Goal: Task Accomplishment & Management: Manage account settings

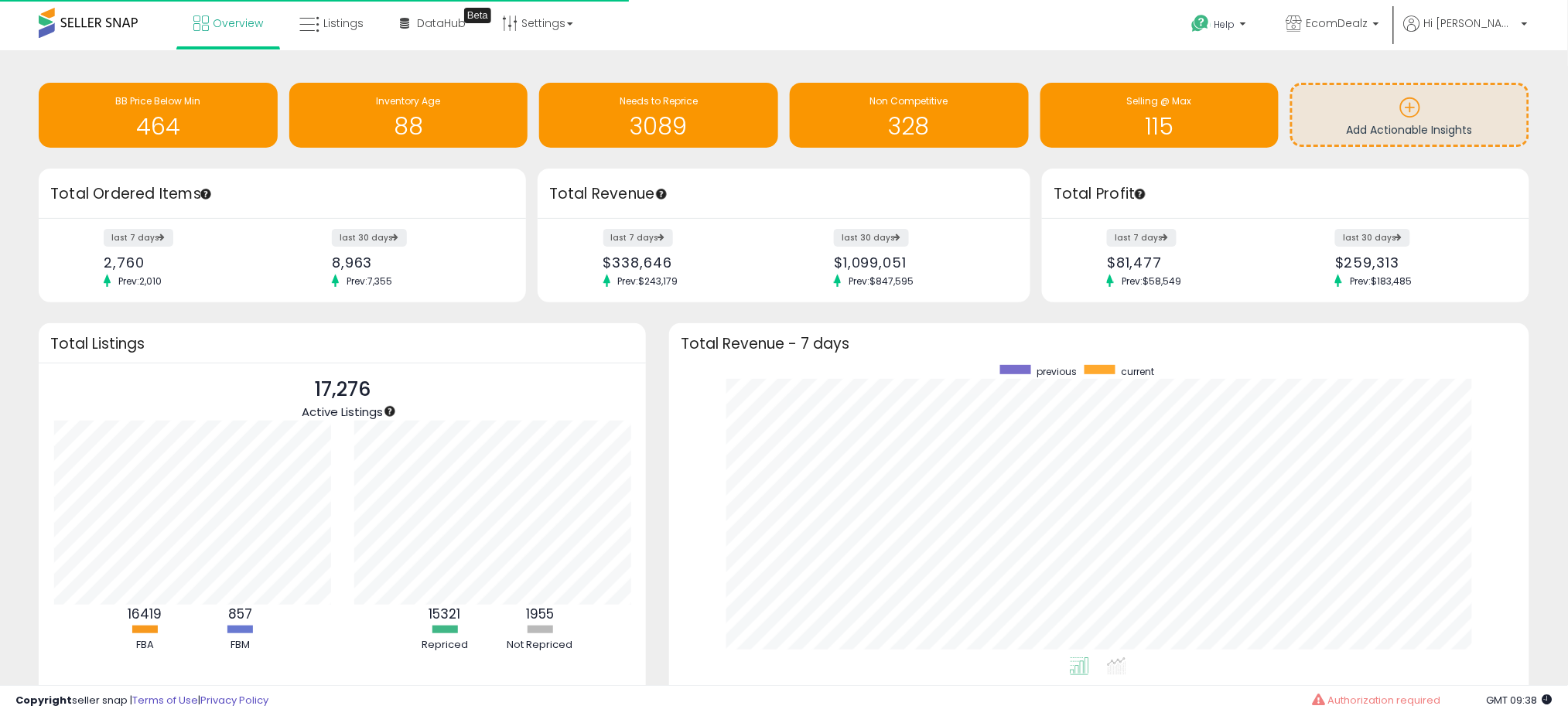
scroll to position [293, 829]
click at [345, 31] on link "Listings" at bounding box center [332, 23] width 88 height 47
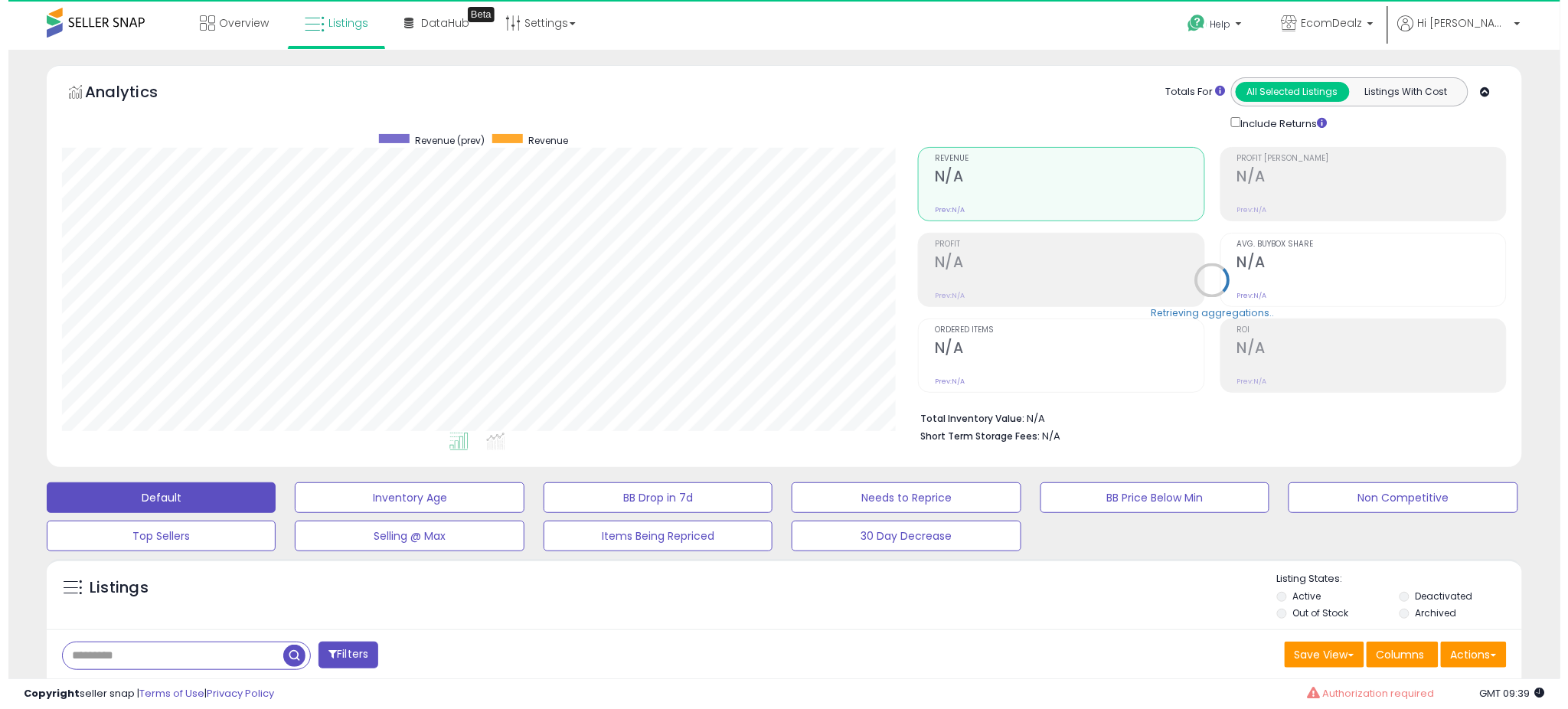
scroll to position [172, 0]
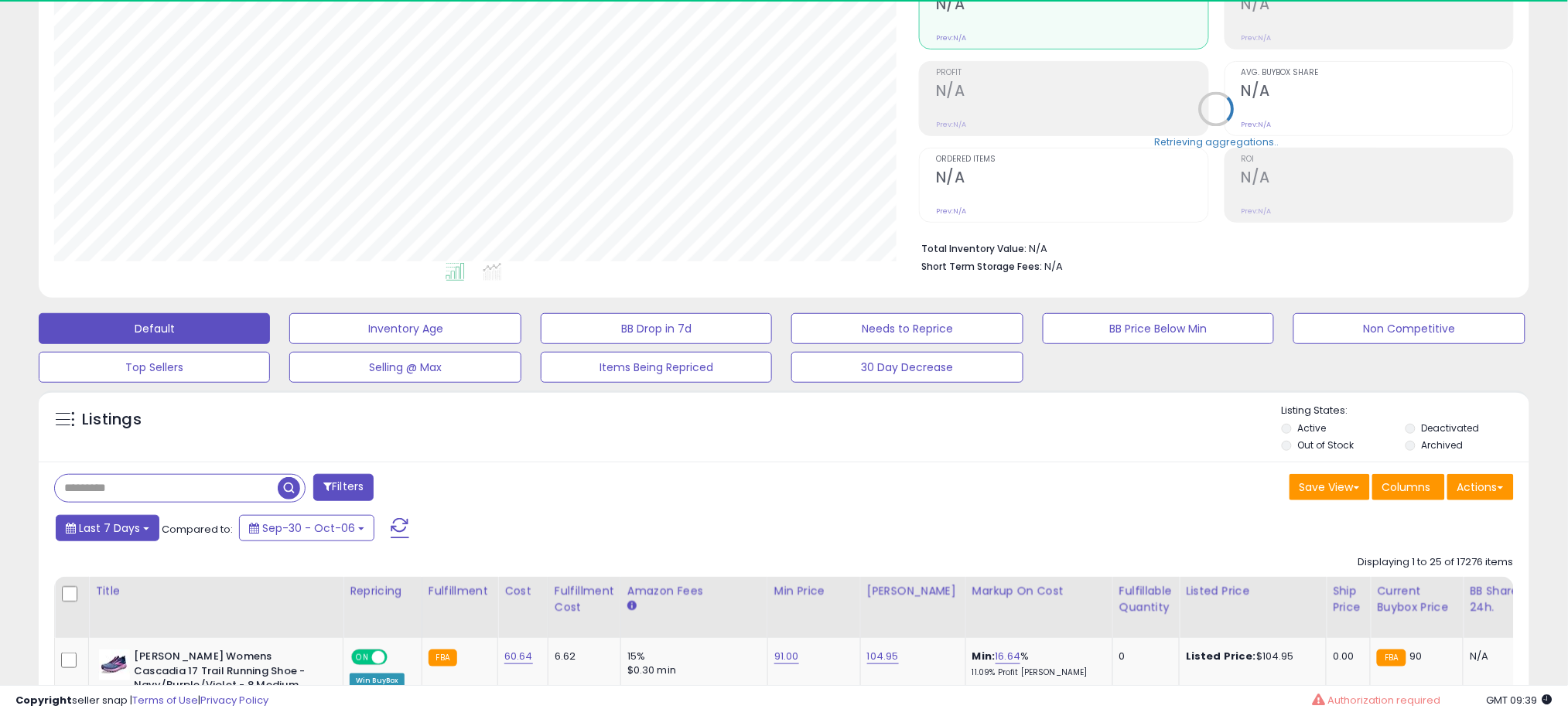
click at [124, 532] on span "Last 7 Days" at bounding box center [109, 529] width 61 height 16
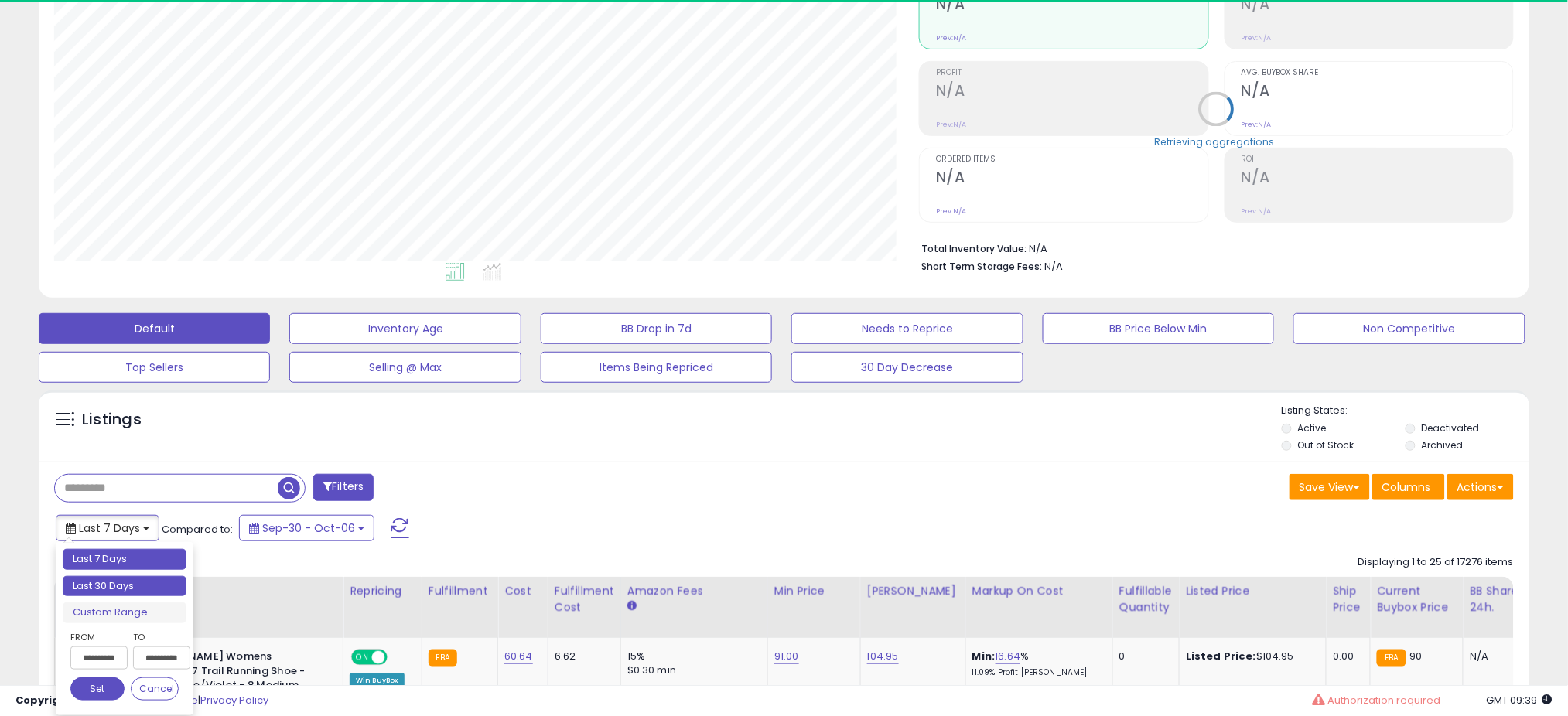
type input "**********"
click at [120, 579] on li "Last 30 Days" at bounding box center [124, 586] width 124 height 20
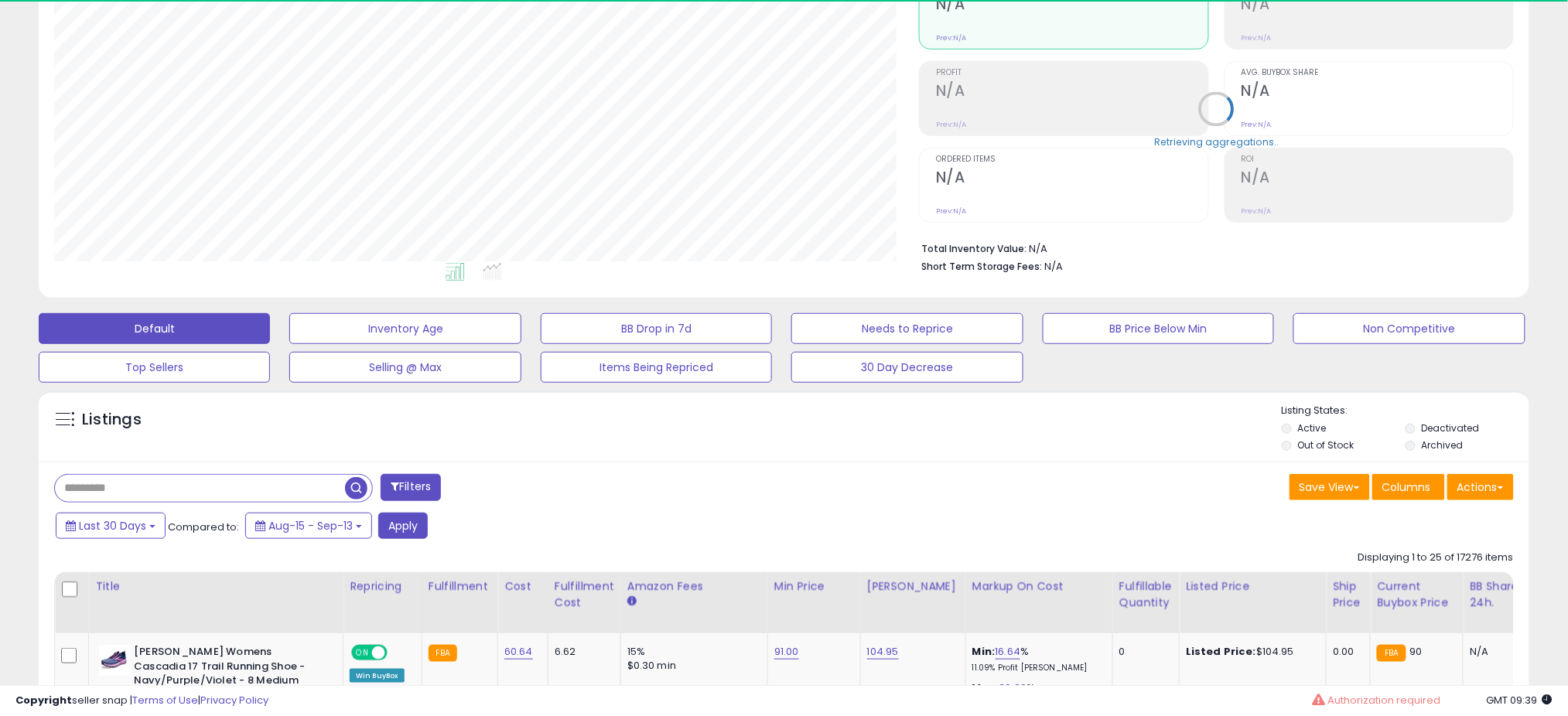
click at [110, 488] on input "text" at bounding box center [199, 489] width 290 height 27
type input "********"
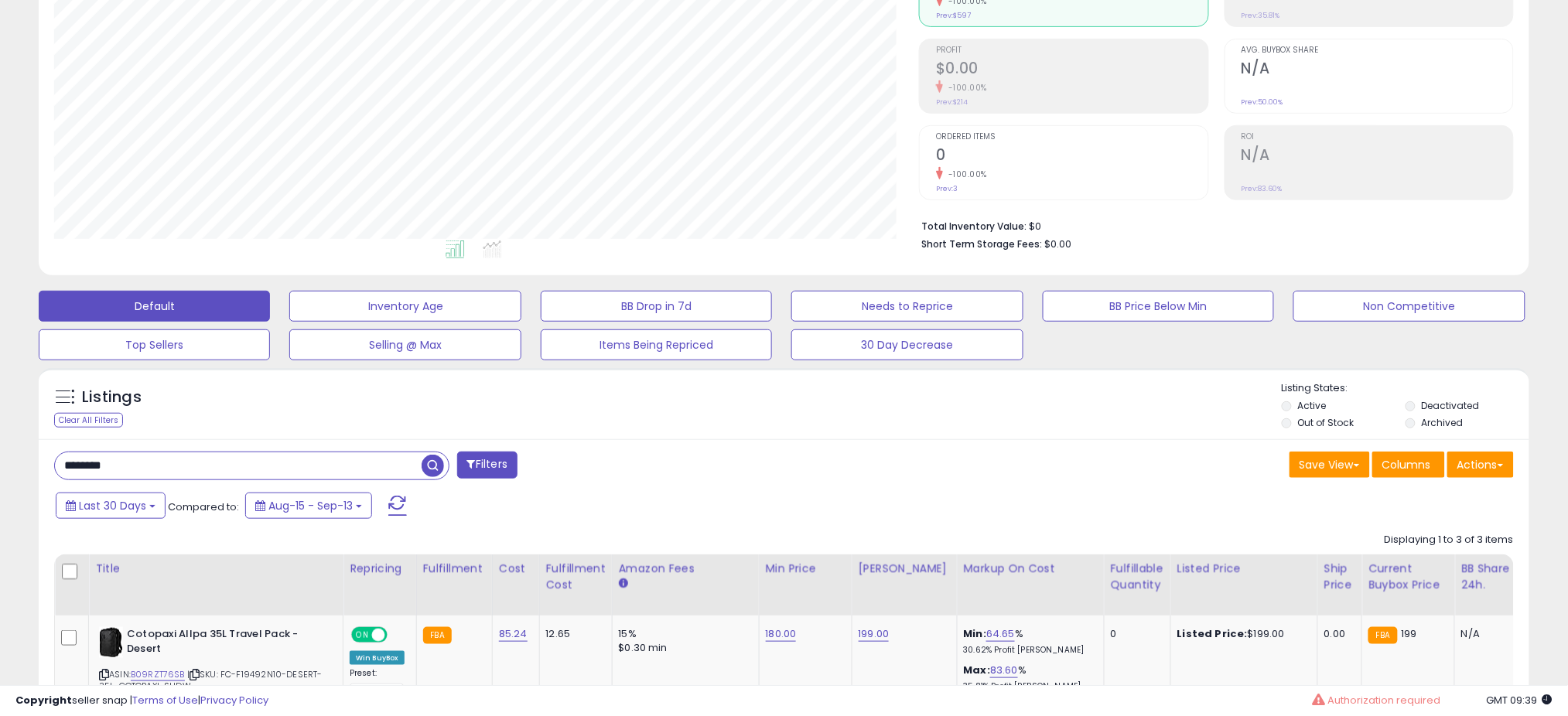
scroll to position [0, 0]
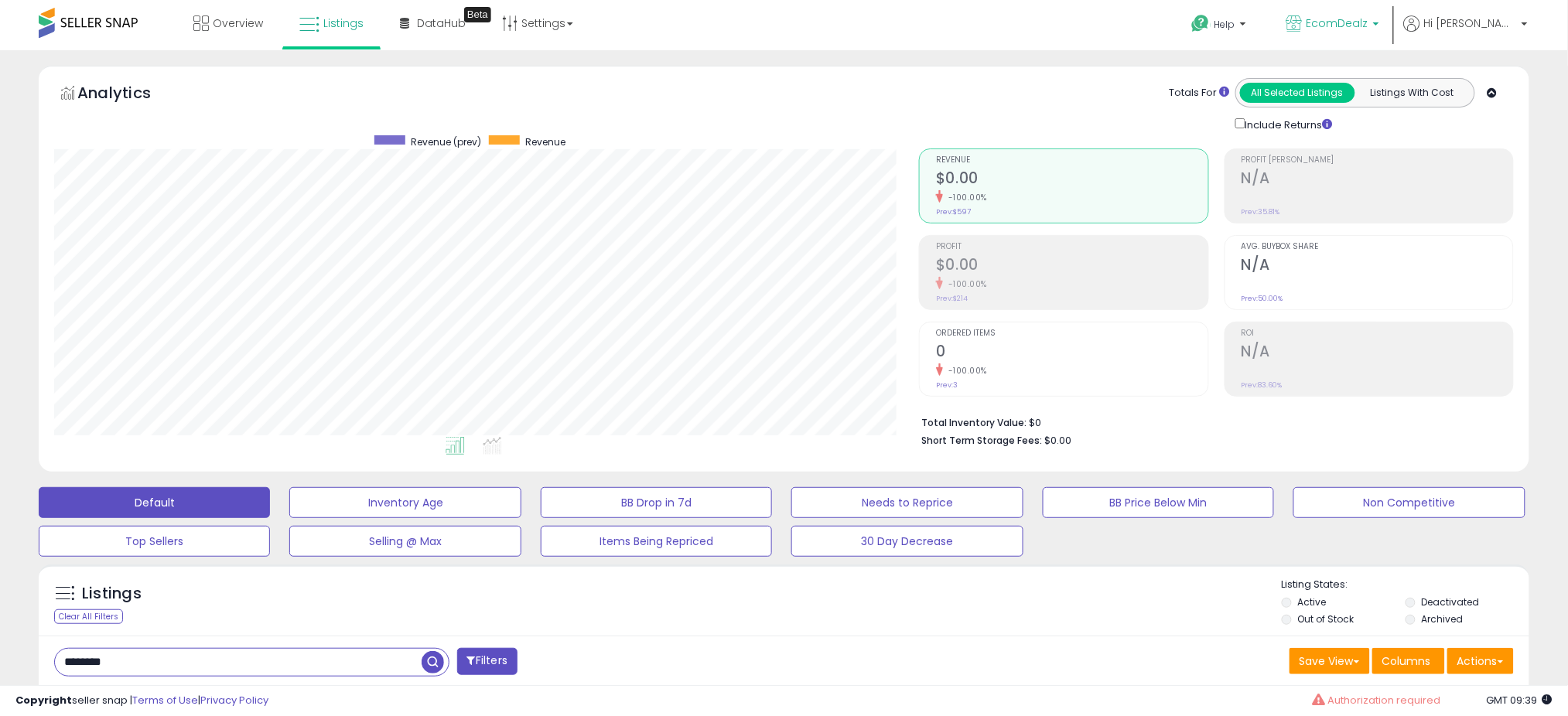
click at [1368, 30] on span "EcomDealz" at bounding box center [1337, 23] width 61 height 16
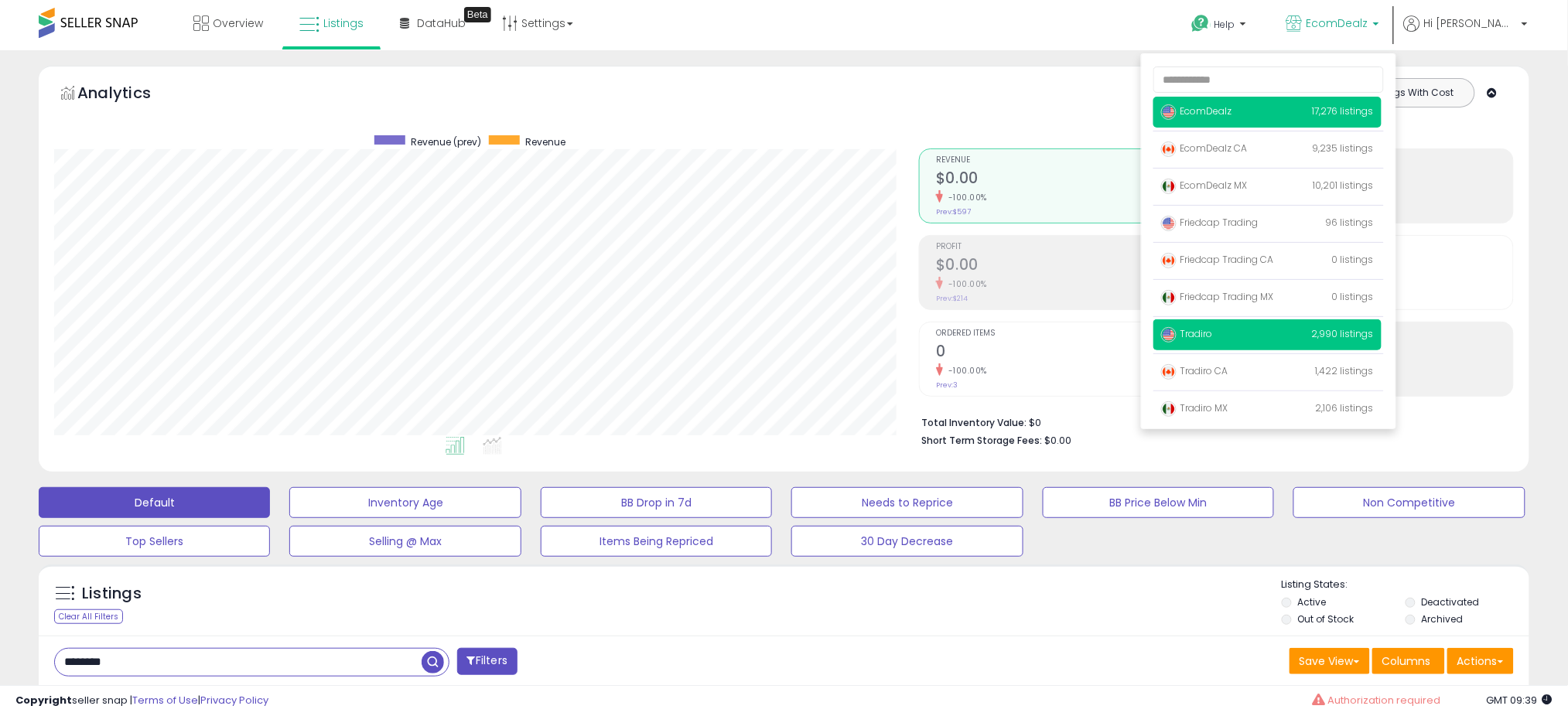
click at [1269, 333] on p "Tradiro 2,990 listings" at bounding box center [1267, 335] width 228 height 31
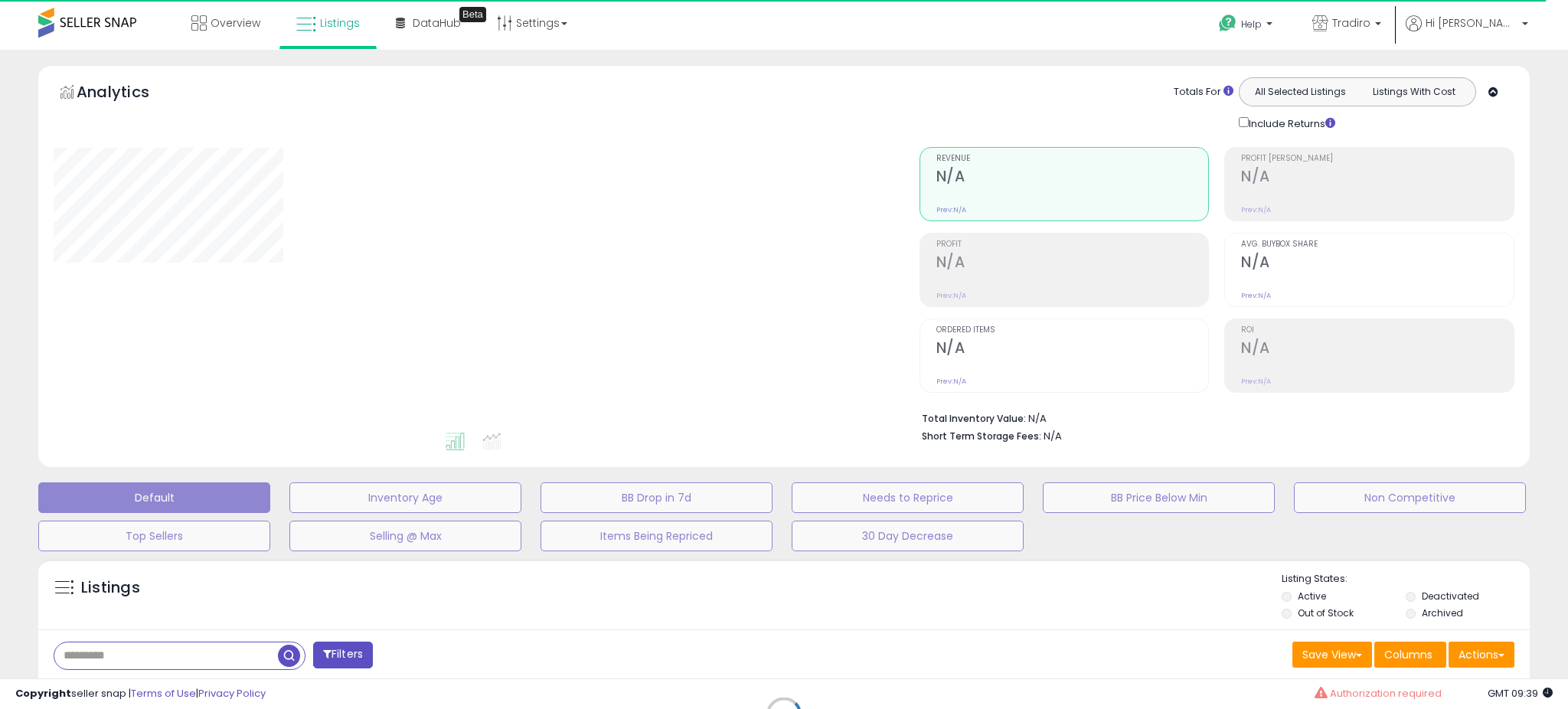
type input "********"
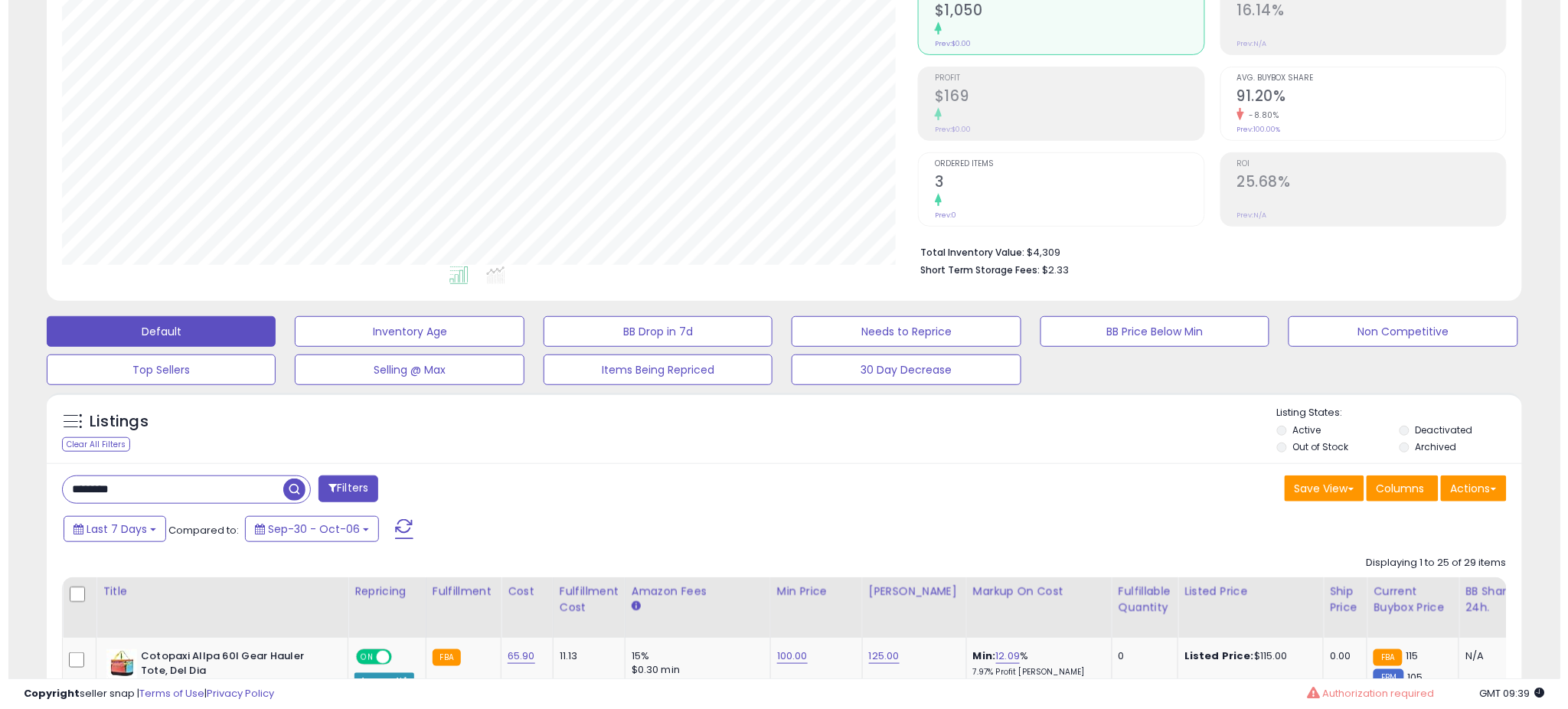
scroll to position [167, 0]
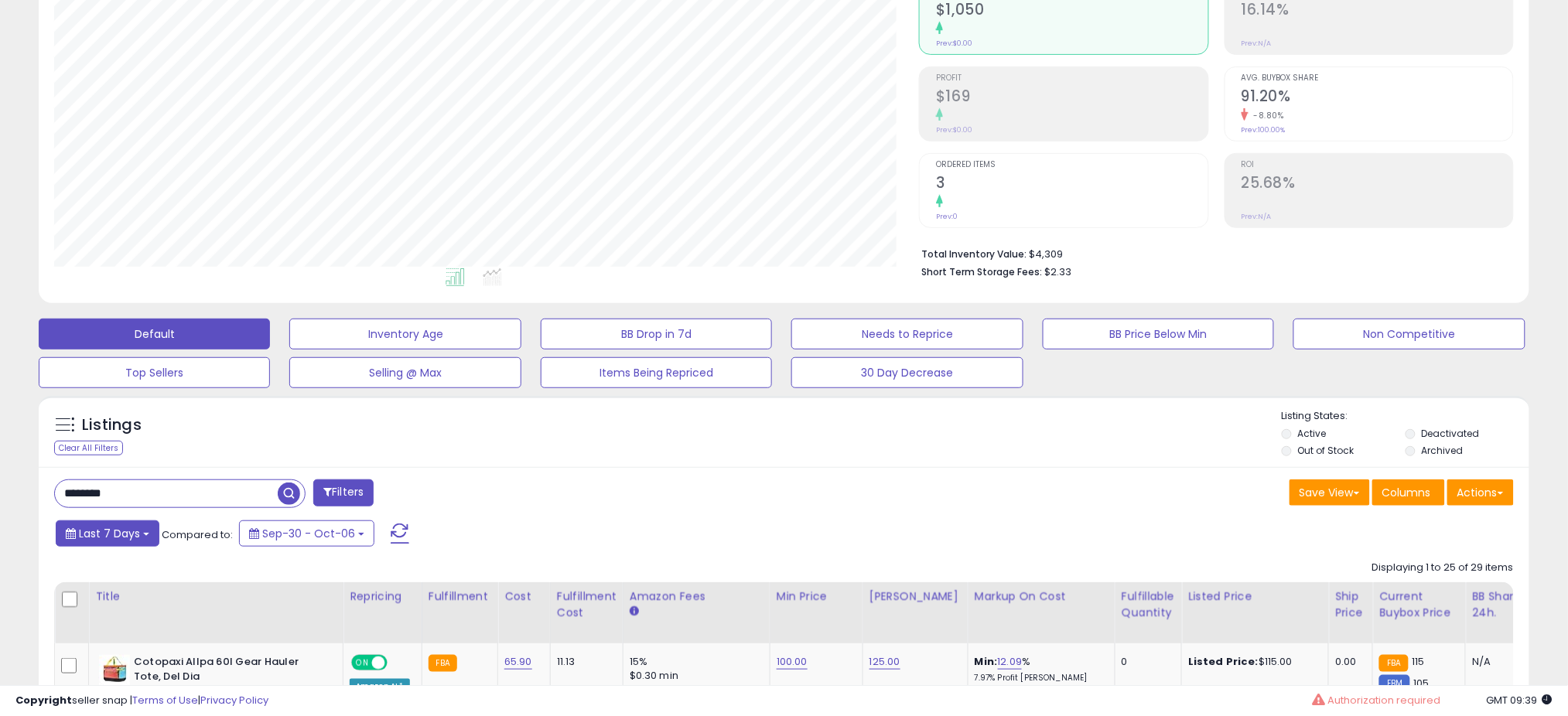
click at [143, 527] on button "Last 7 Days" at bounding box center [107, 534] width 103 height 26
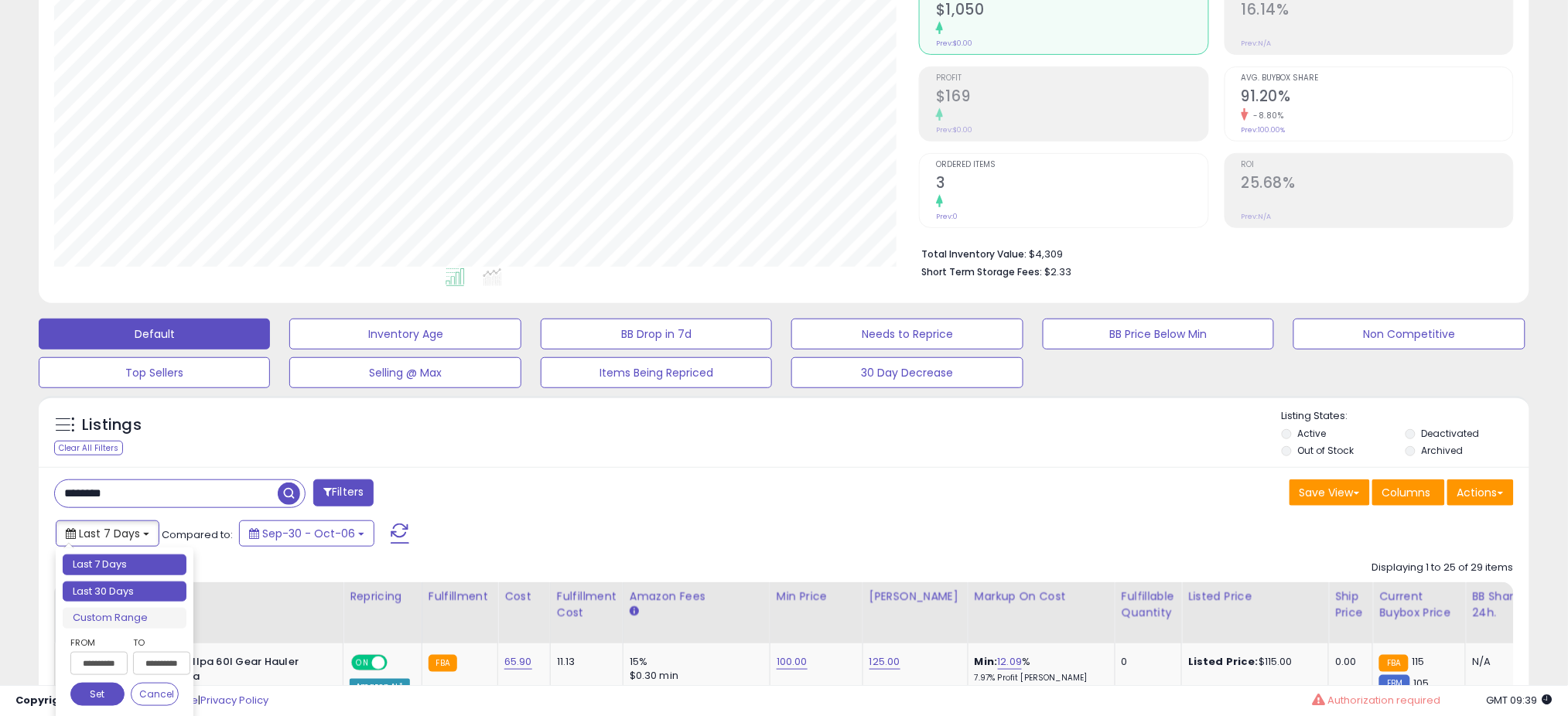
type input "**********"
click at [110, 599] on li "Last 30 Days" at bounding box center [124, 591] width 124 height 20
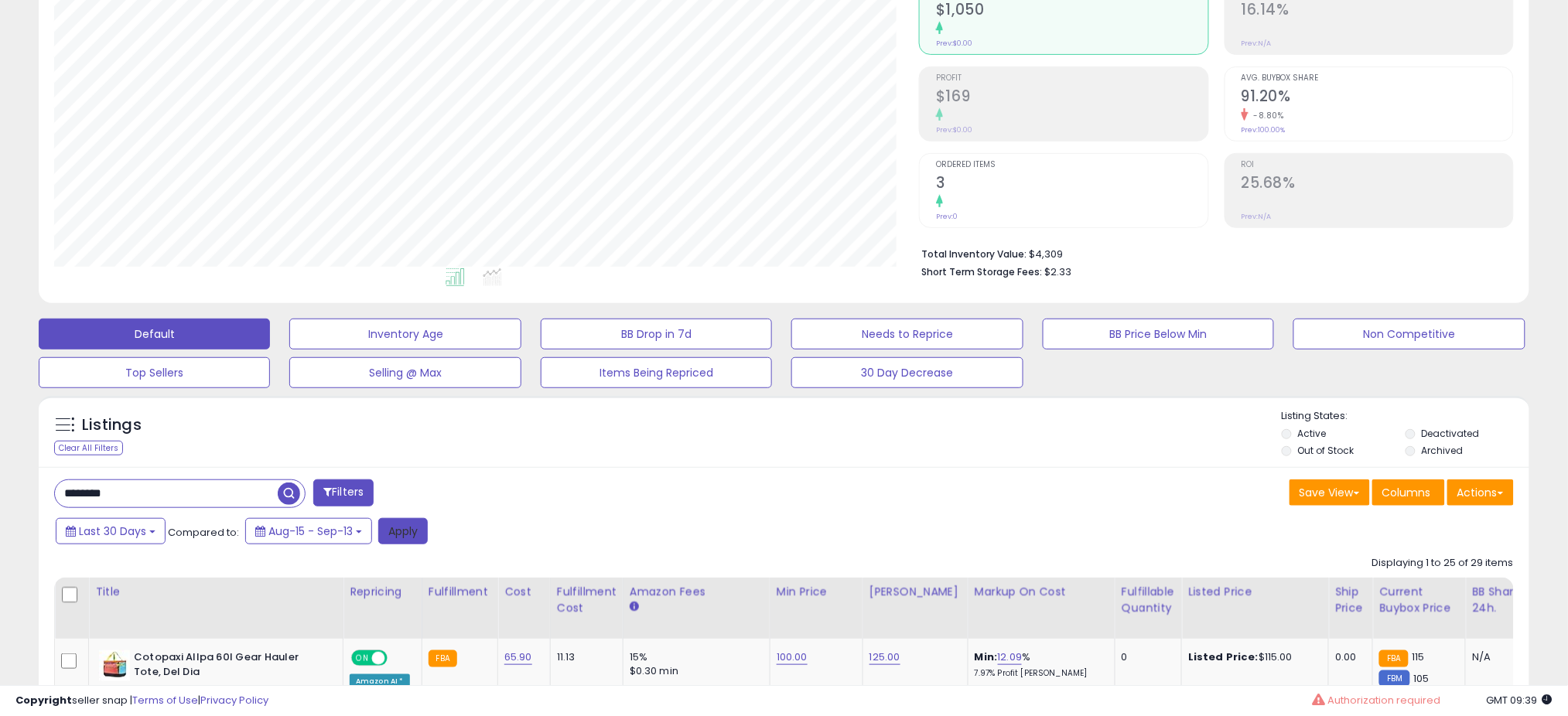
click at [405, 528] on button "Apply" at bounding box center [403, 531] width 50 height 26
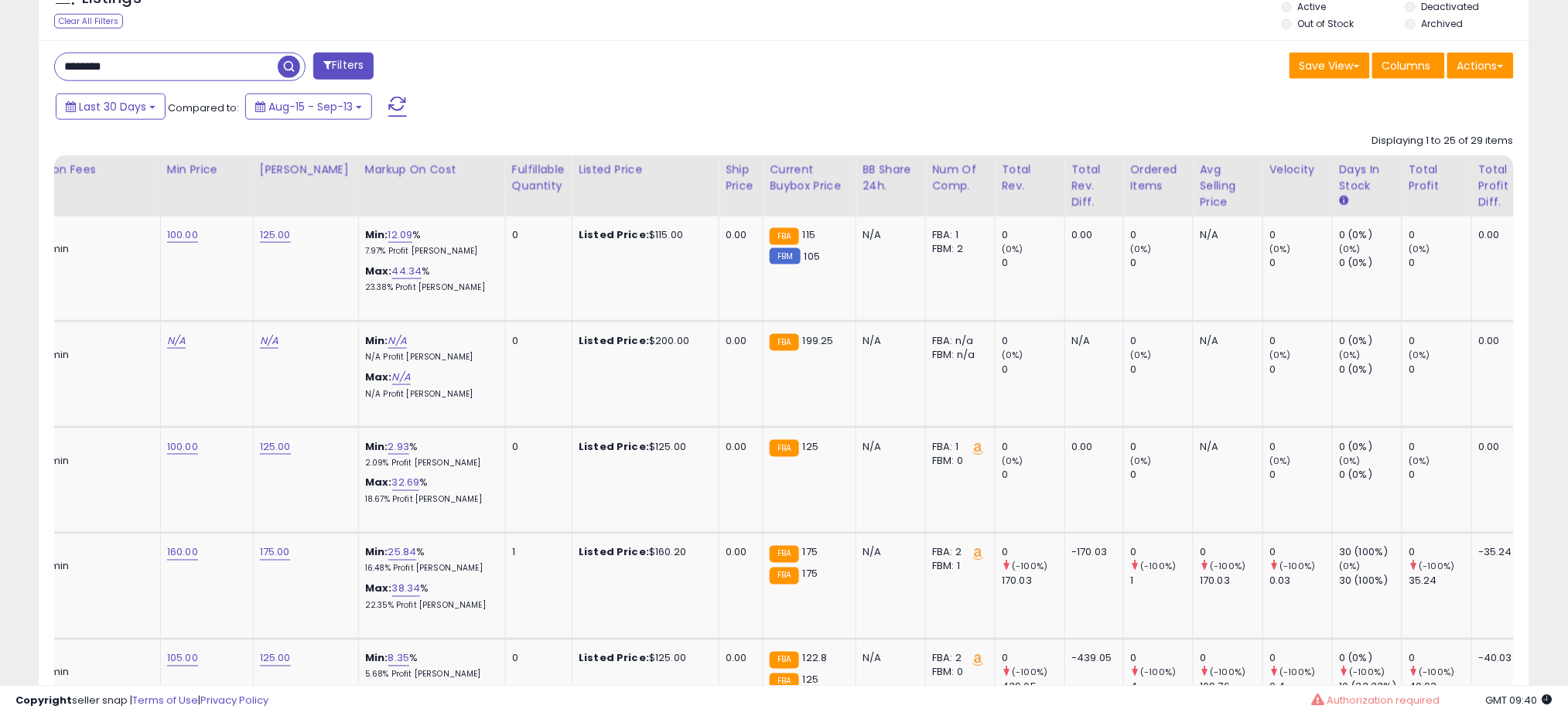
scroll to position [0, 877]
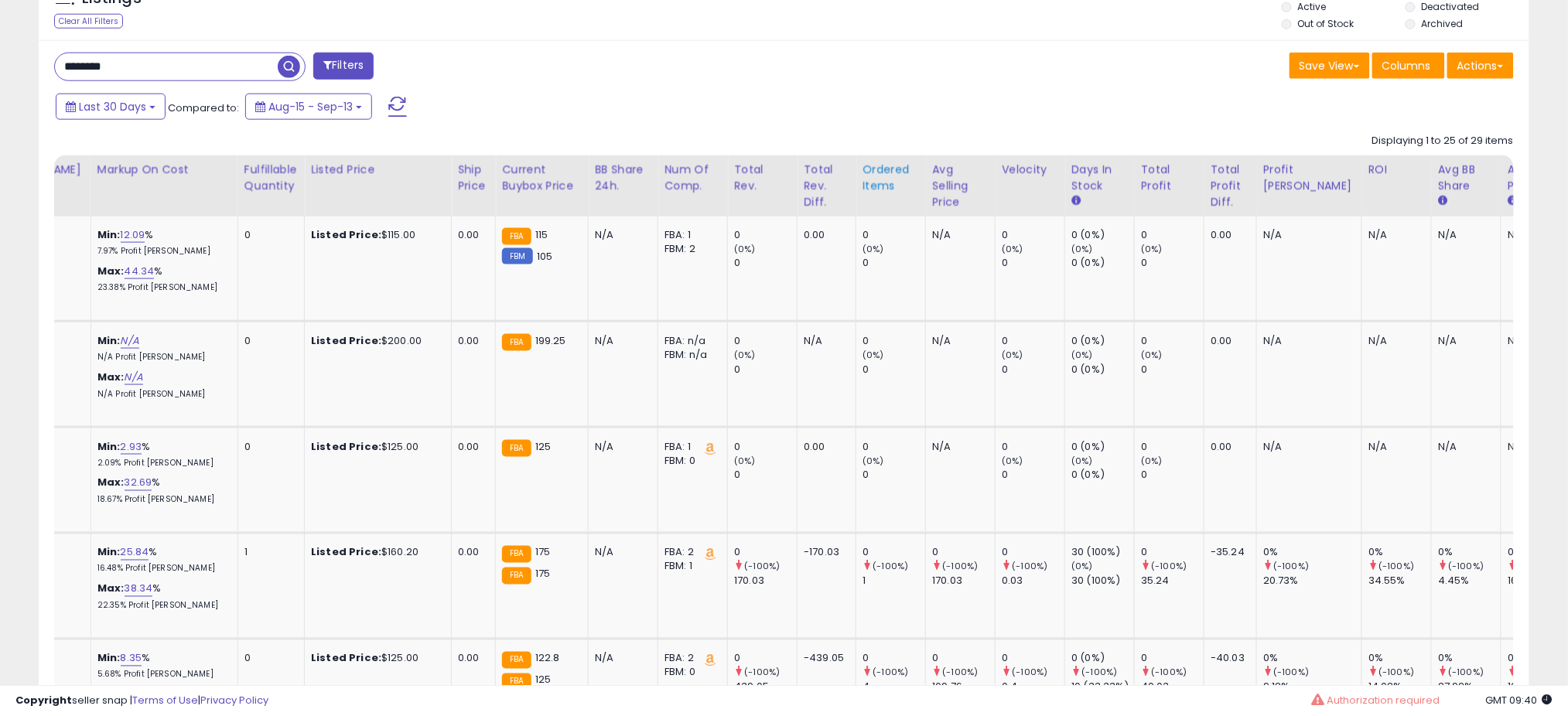
click at [863, 193] on div "Ordered Items" at bounding box center [891, 178] width 57 height 32
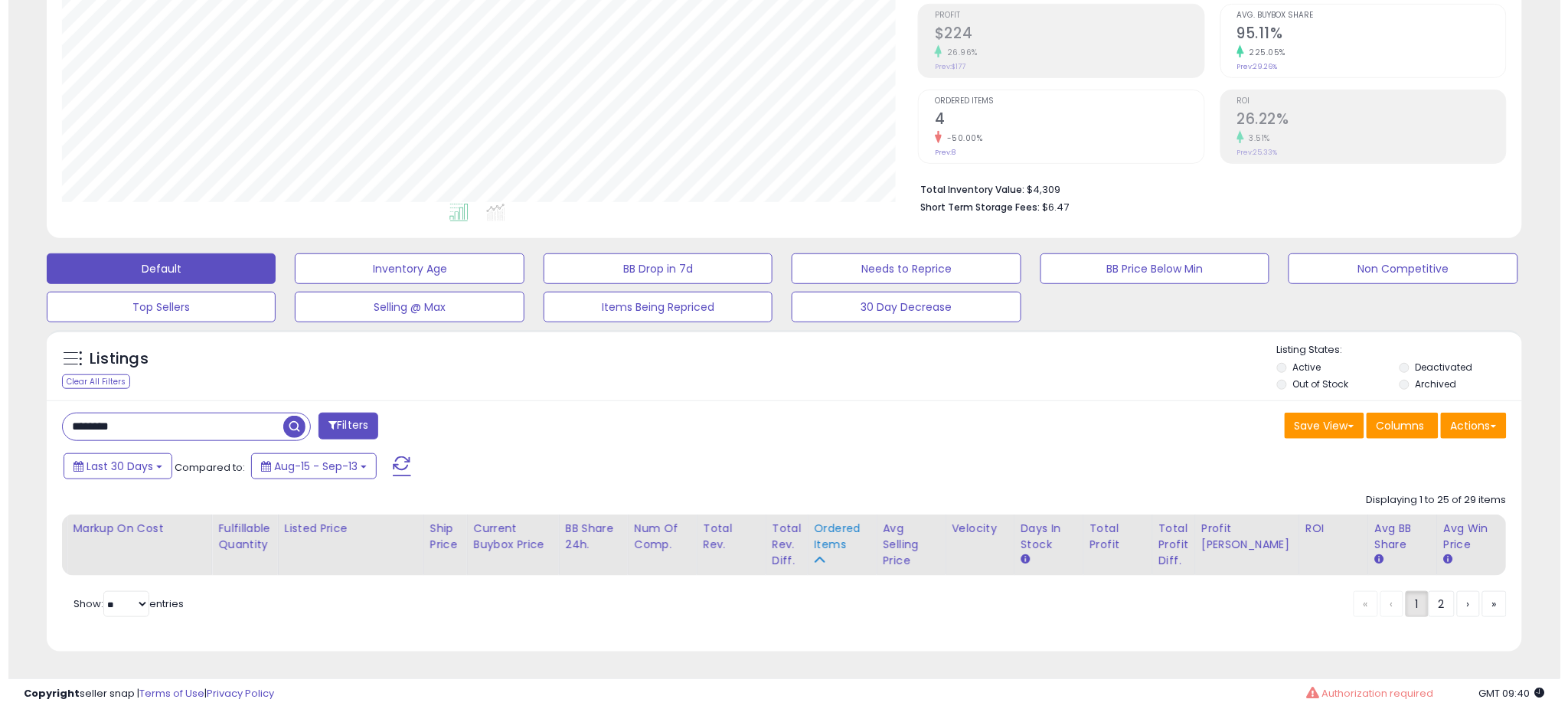
scroll to position [0, 609]
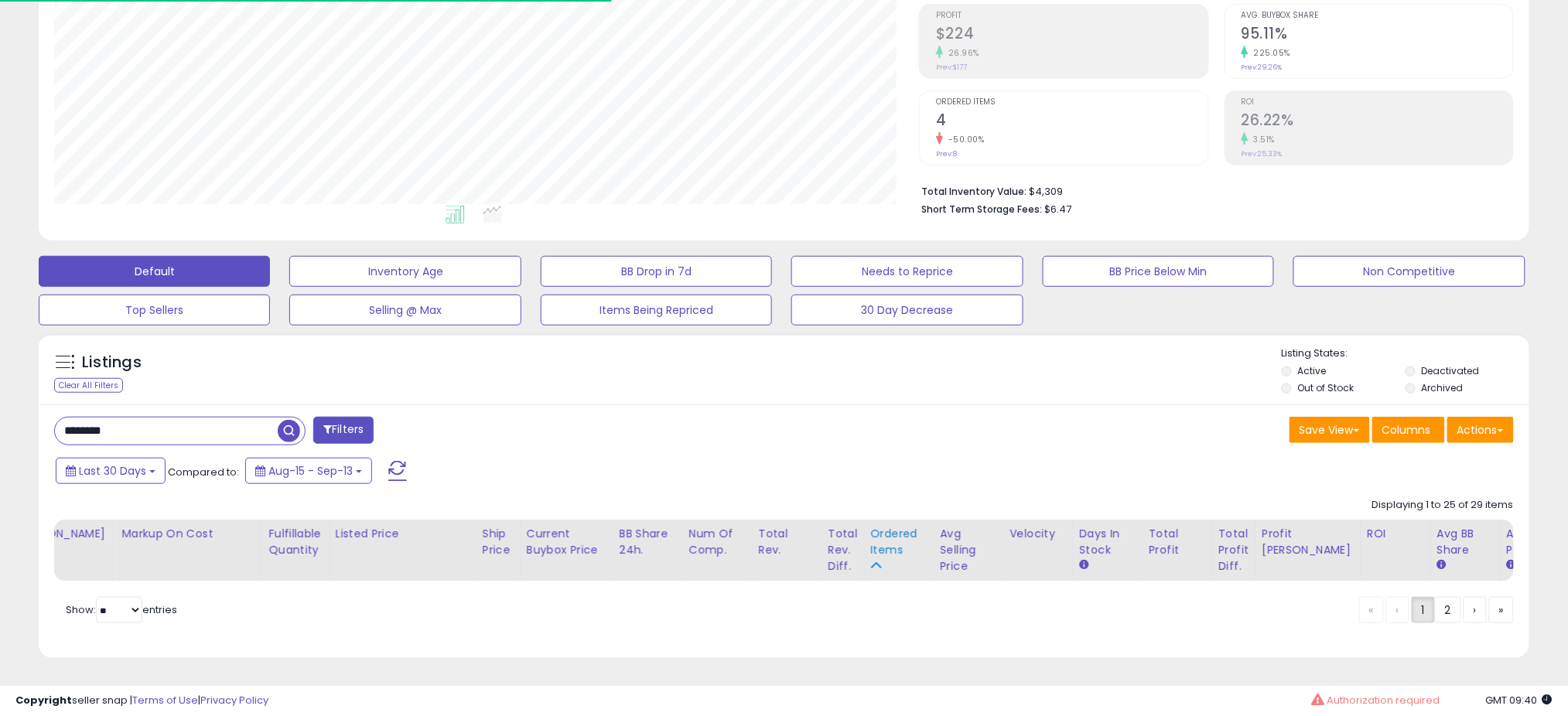
click at [894, 526] on div "Ordered Items" at bounding box center [900, 541] width 57 height 32
click at [101, 463] on button "Last 30 Days" at bounding box center [110, 470] width 110 height 26
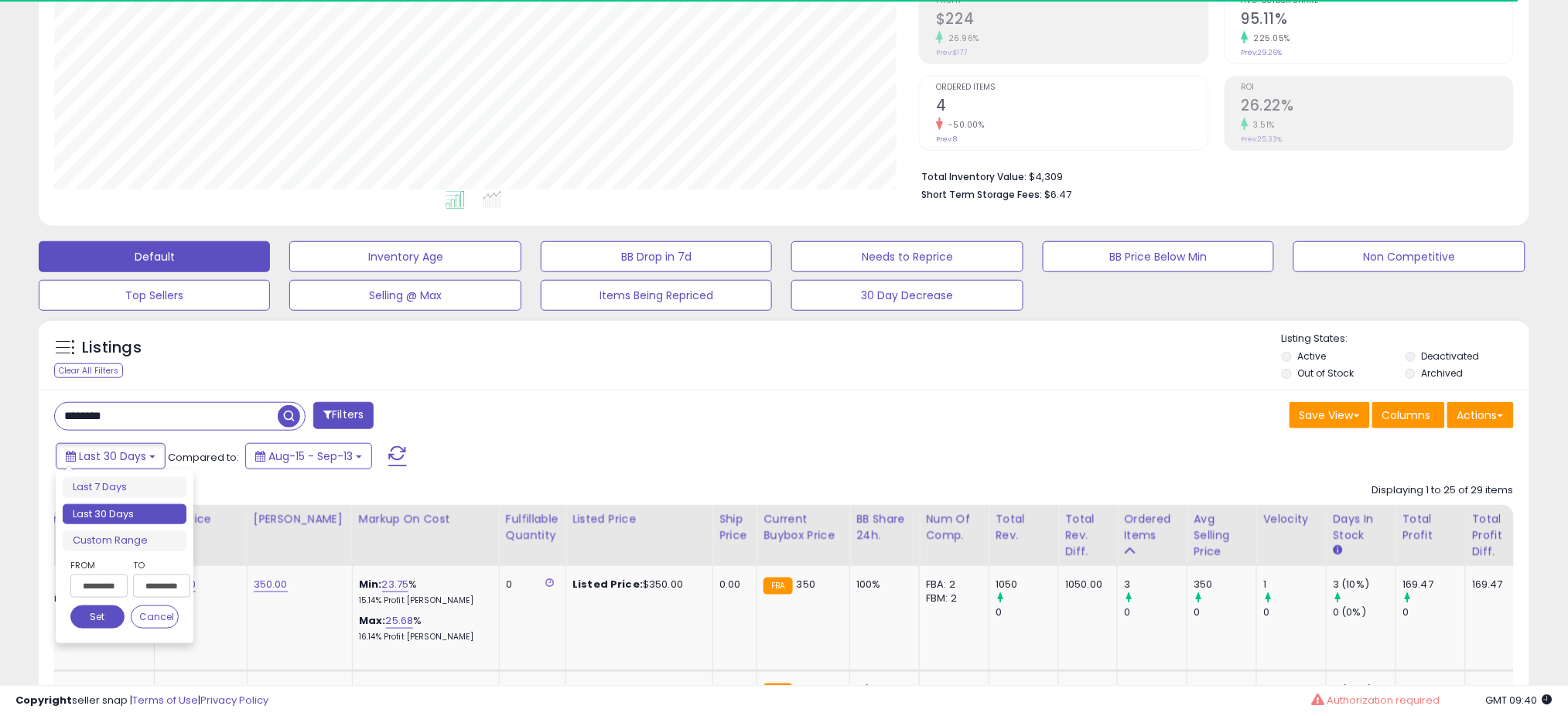
click at [108, 578] on input "**********" at bounding box center [99, 586] width 58 height 23
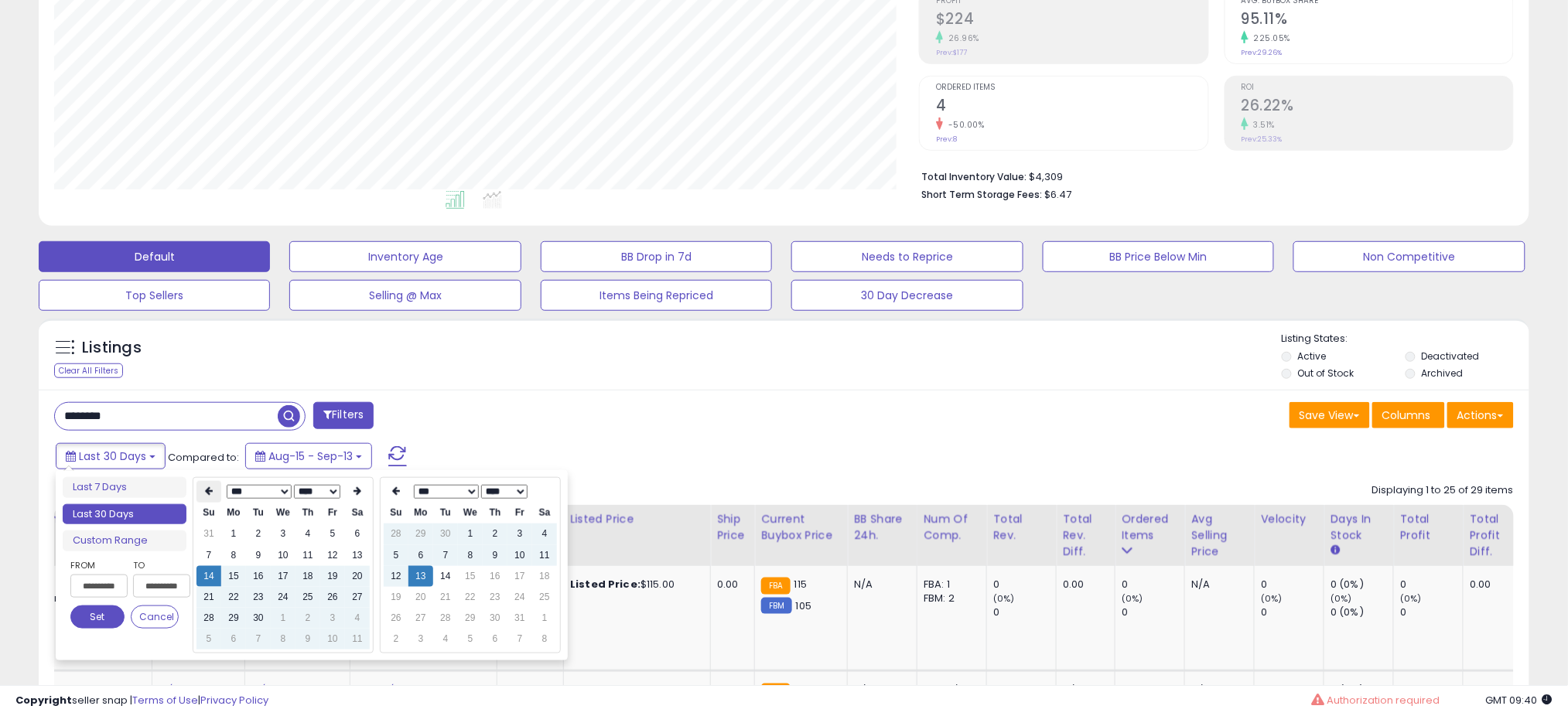
click at [212, 491] on icon at bounding box center [209, 492] width 8 height 10
click at [261, 532] on td "1" at bounding box center [258, 534] width 24 height 20
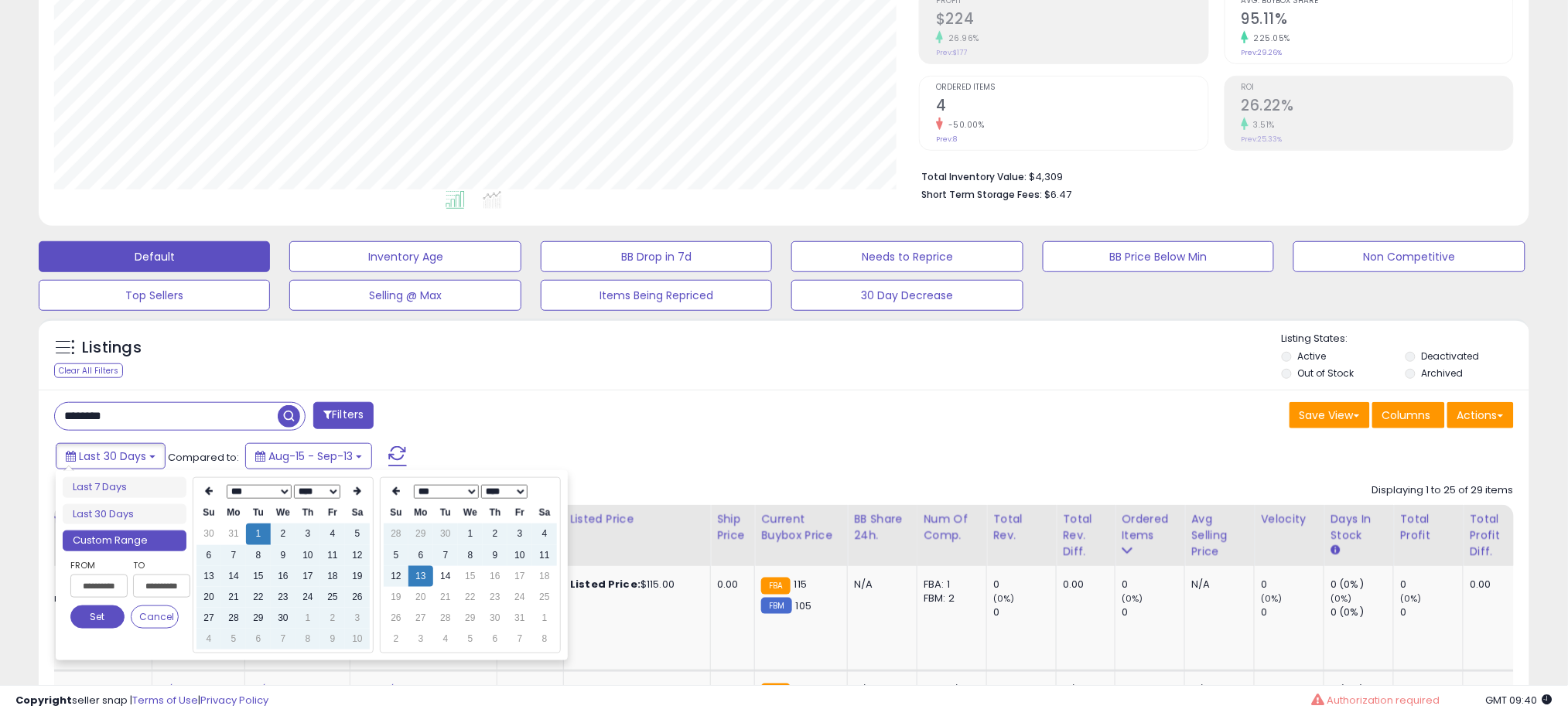
type input "**********"
click at [106, 615] on button "Set" at bounding box center [97, 617] width 54 height 23
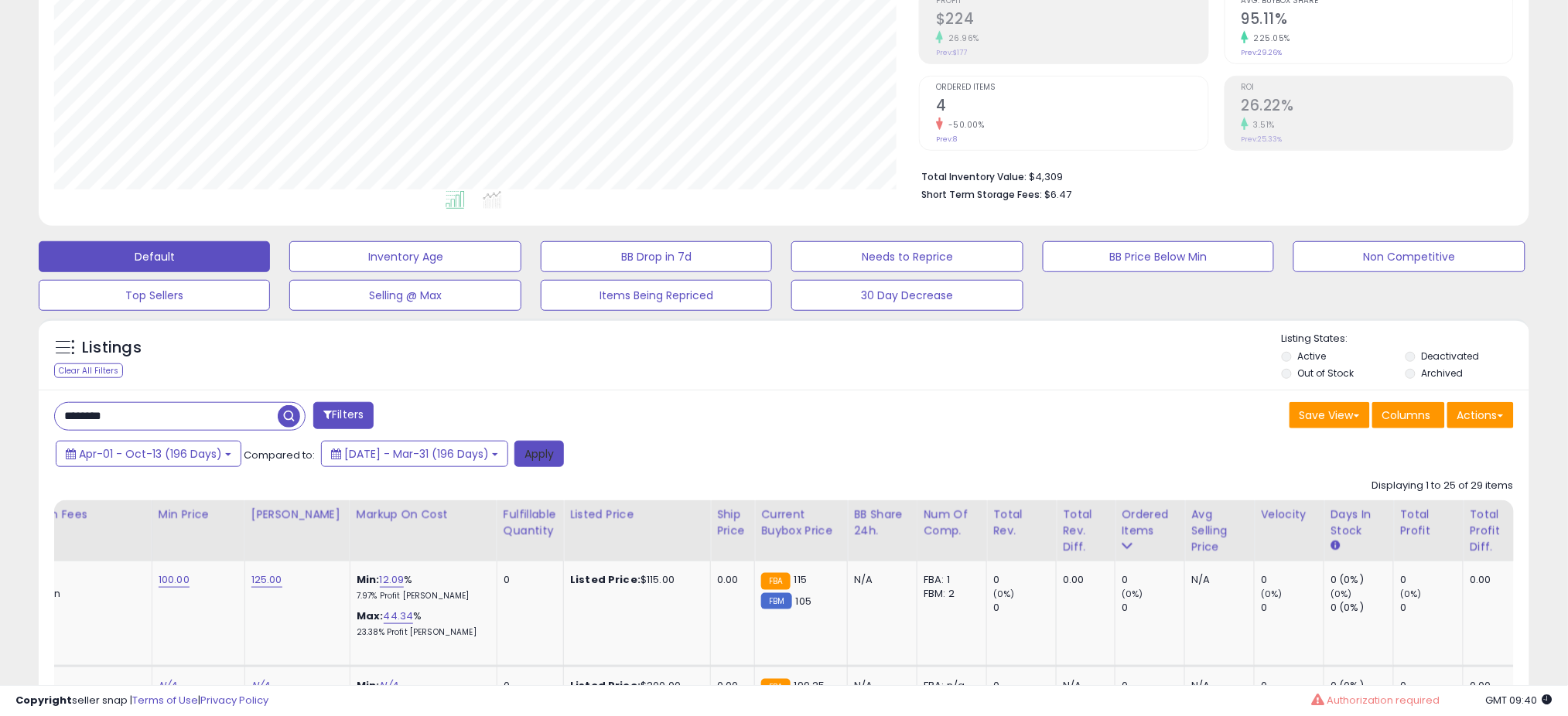
click at [564, 456] on button "Apply" at bounding box center [539, 454] width 50 height 26
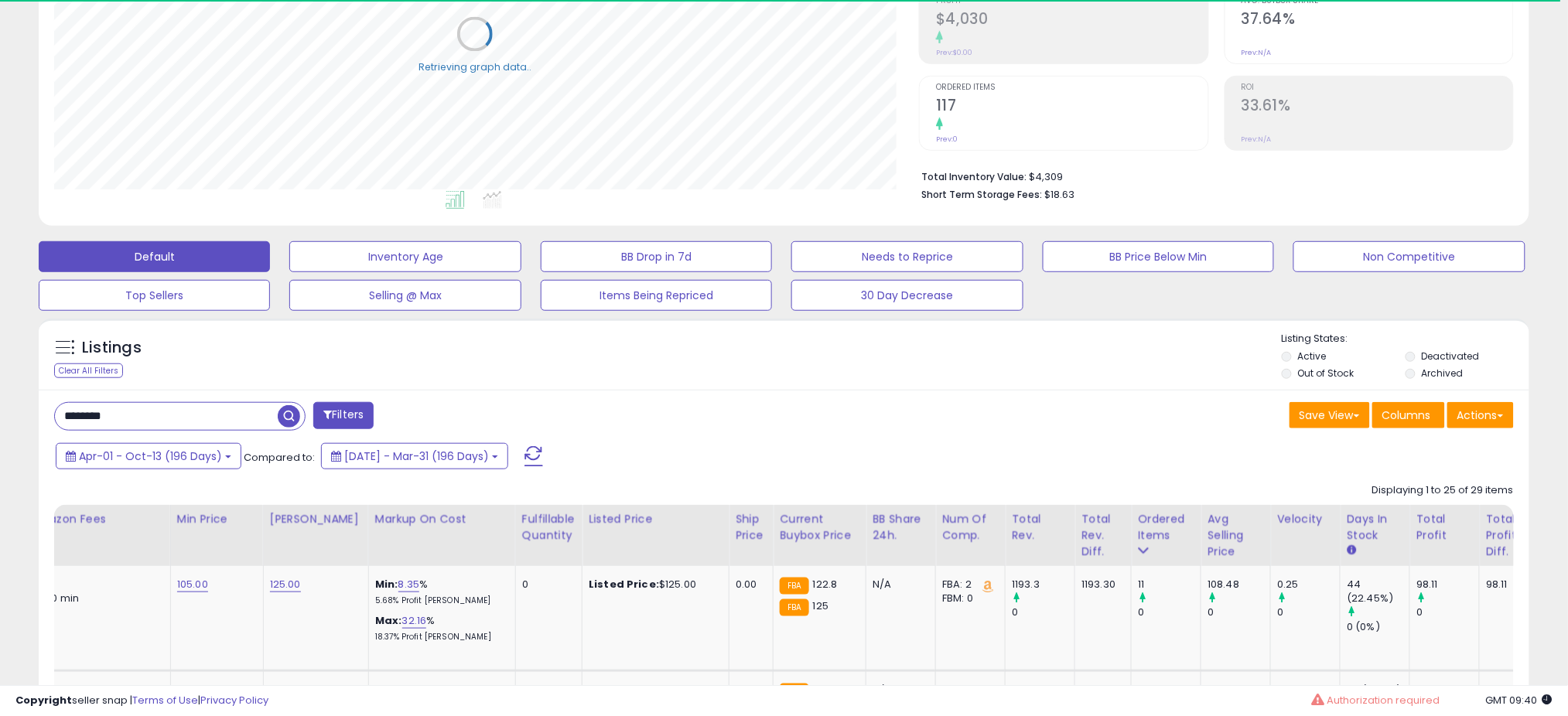
scroll to position [0, 0]
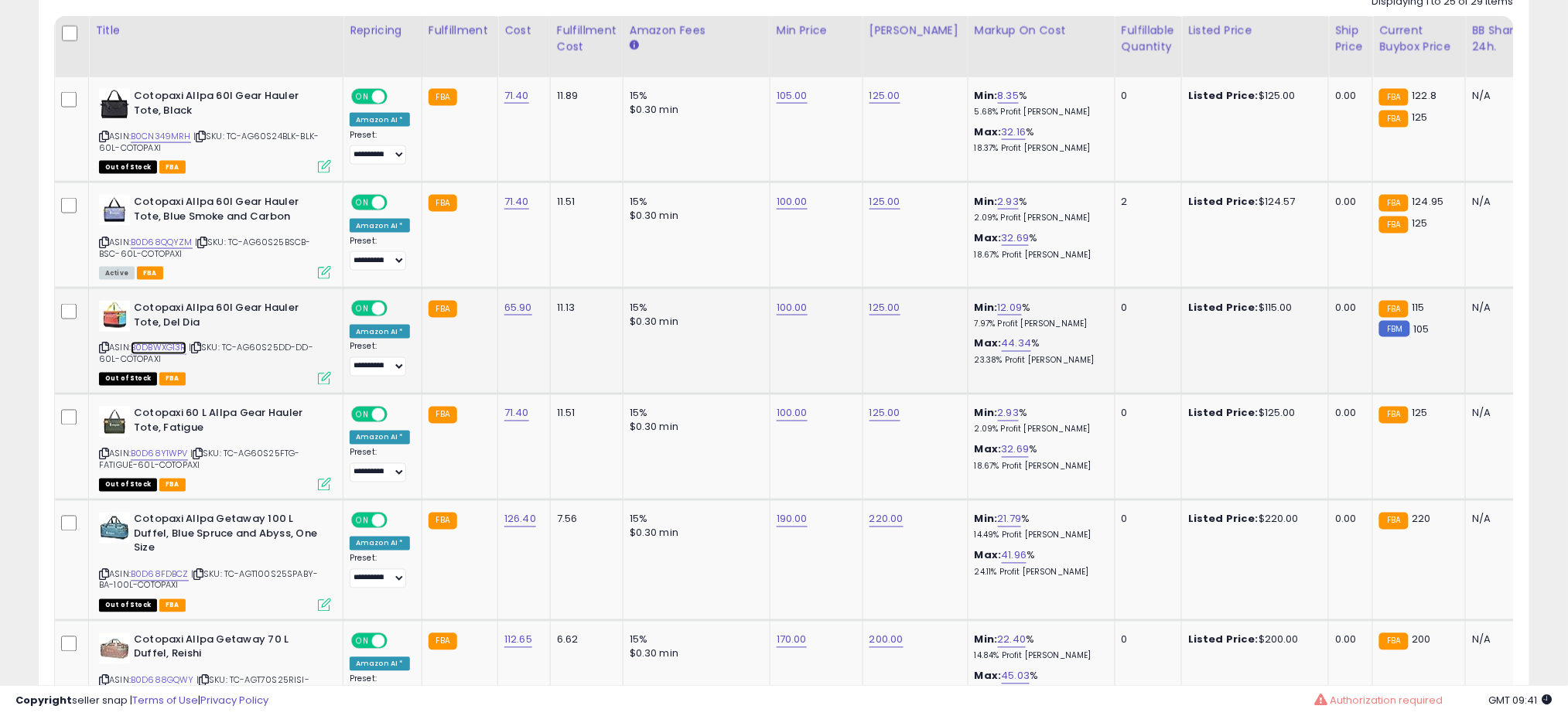
click at [154, 345] on link "B0DBWXG13R" at bounding box center [158, 347] width 56 height 13
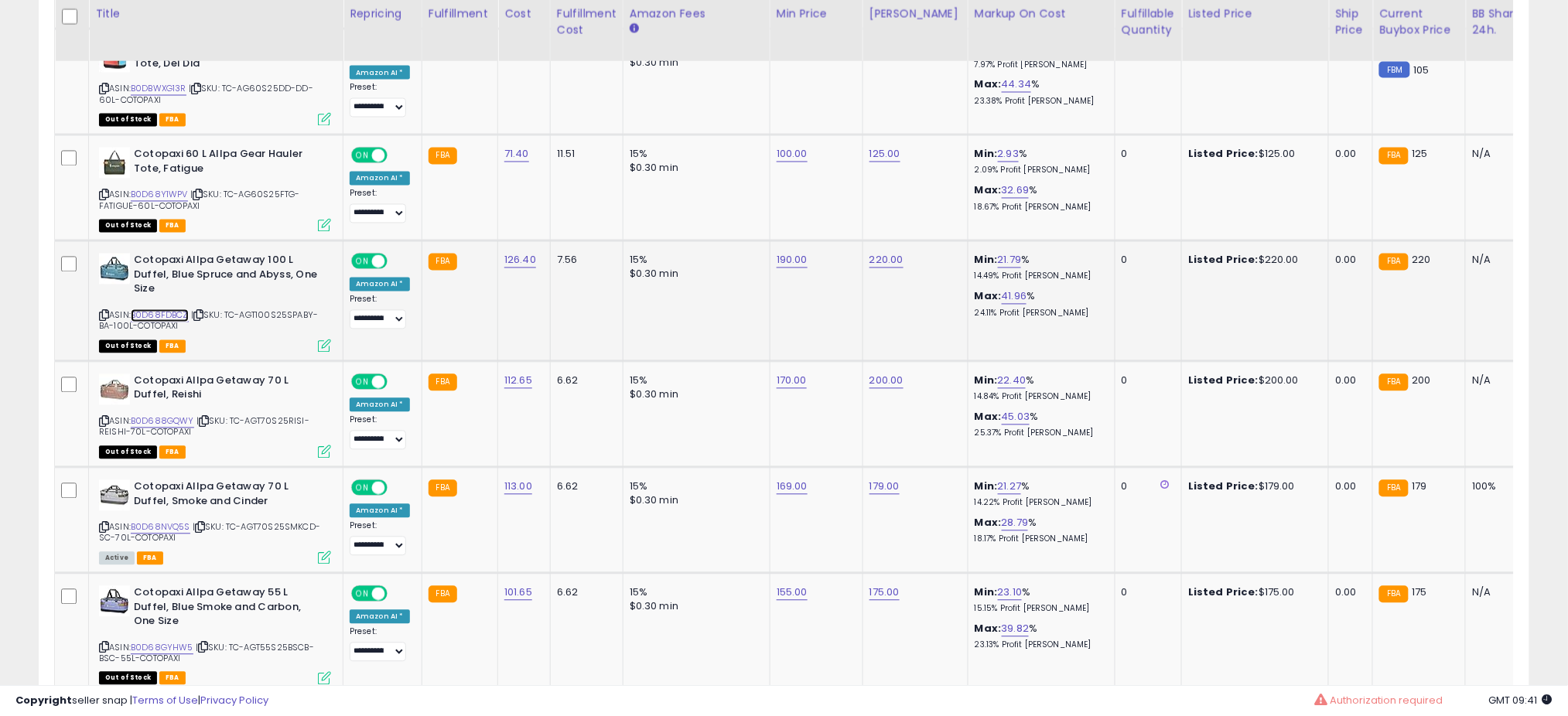
click at [153, 315] on link "B0D68FDBCZ" at bounding box center [159, 315] width 58 height 13
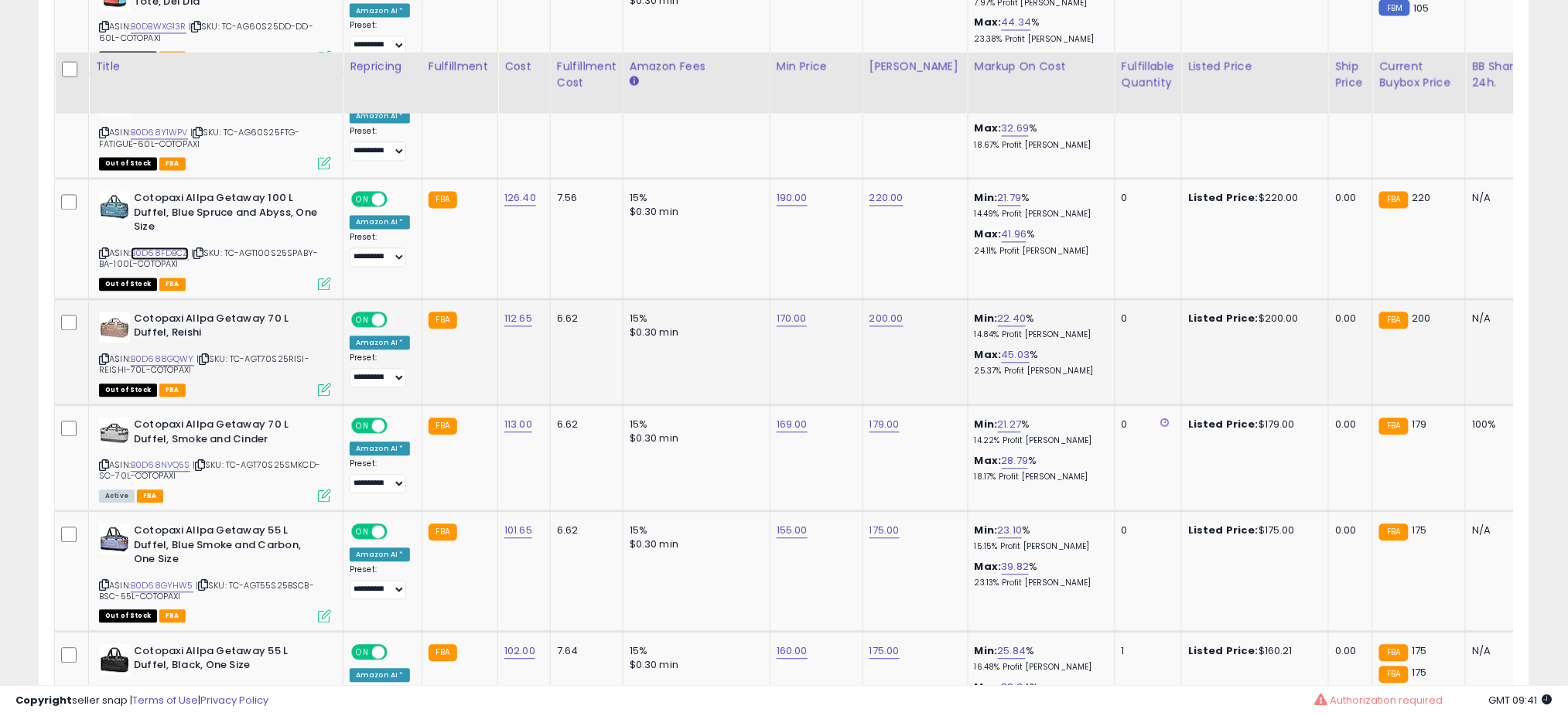
scroll to position [1281, 0]
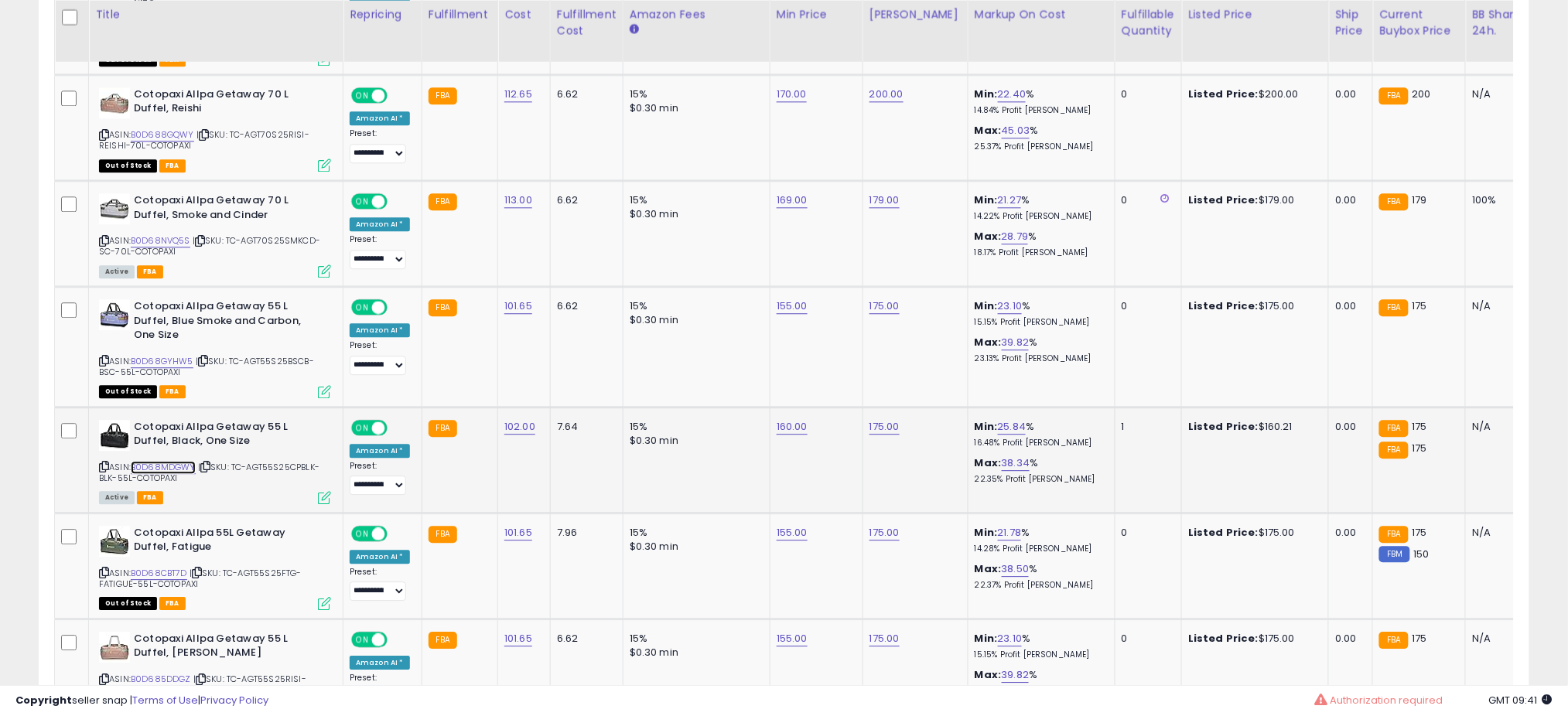
click at [161, 461] on link "B0D68MDGWY" at bounding box center [163, 467] width 65 height 13
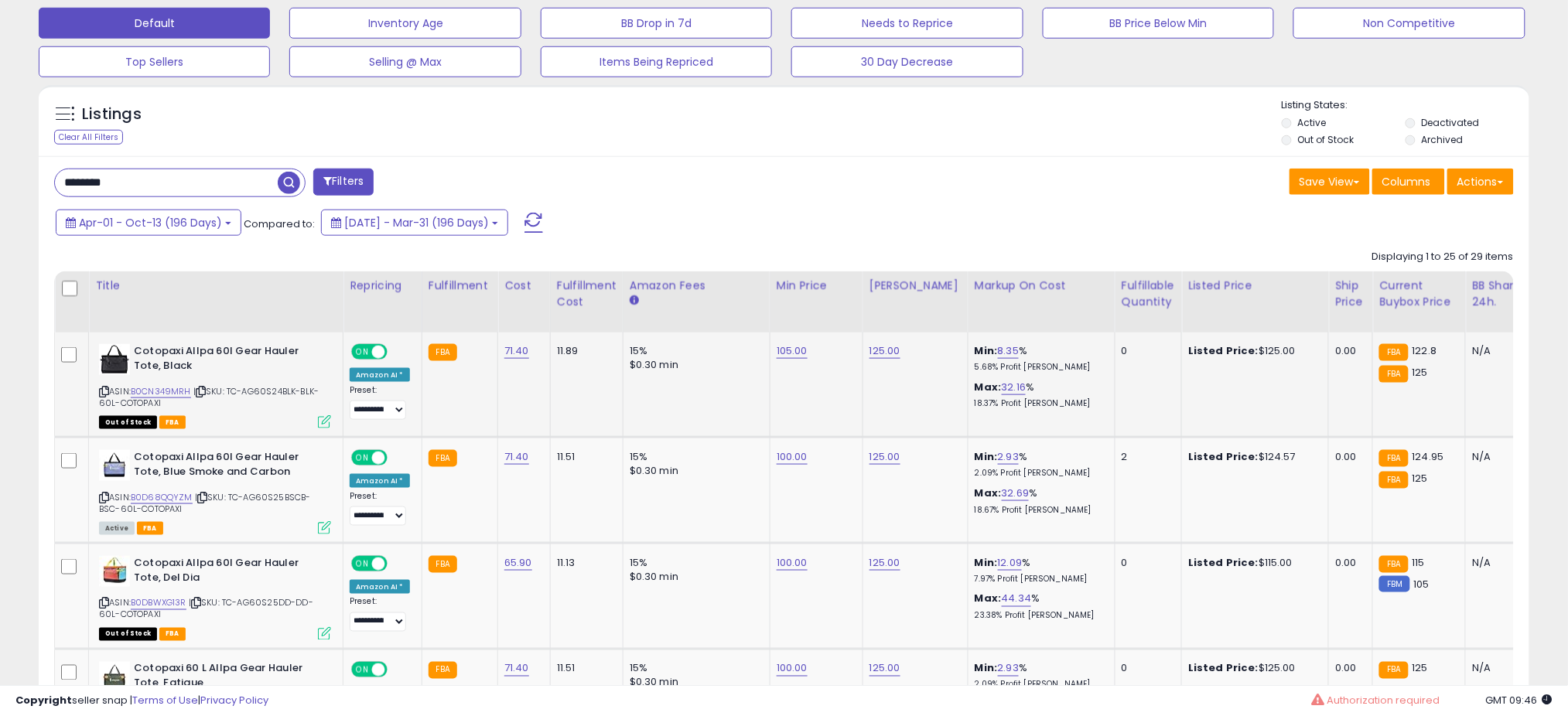
scroll to position [515, 0]
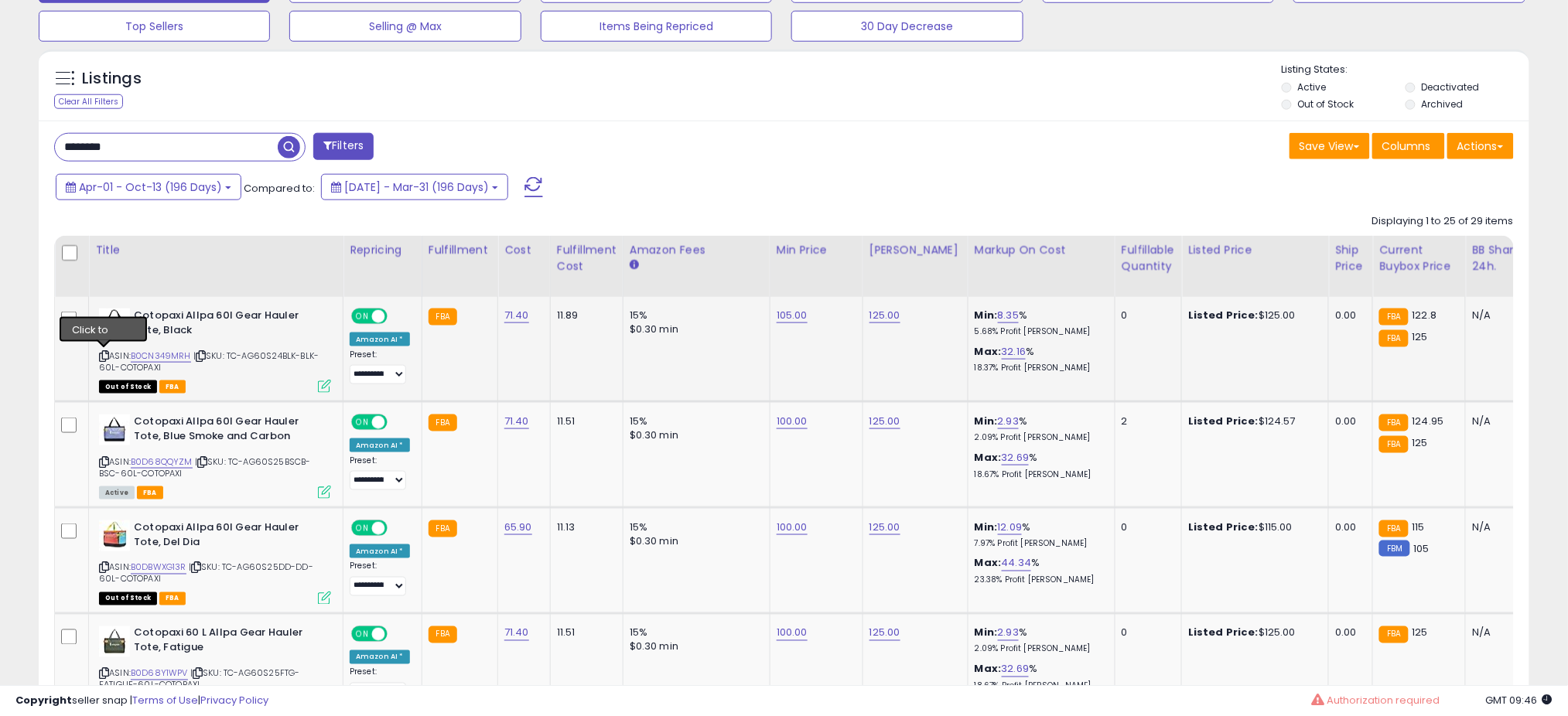
click at [103, 355] on icon at bounding box center [103, 356] width 10 height 9
click at [100, 459] on icon at bounding box center [103, 461] width 10 height 9
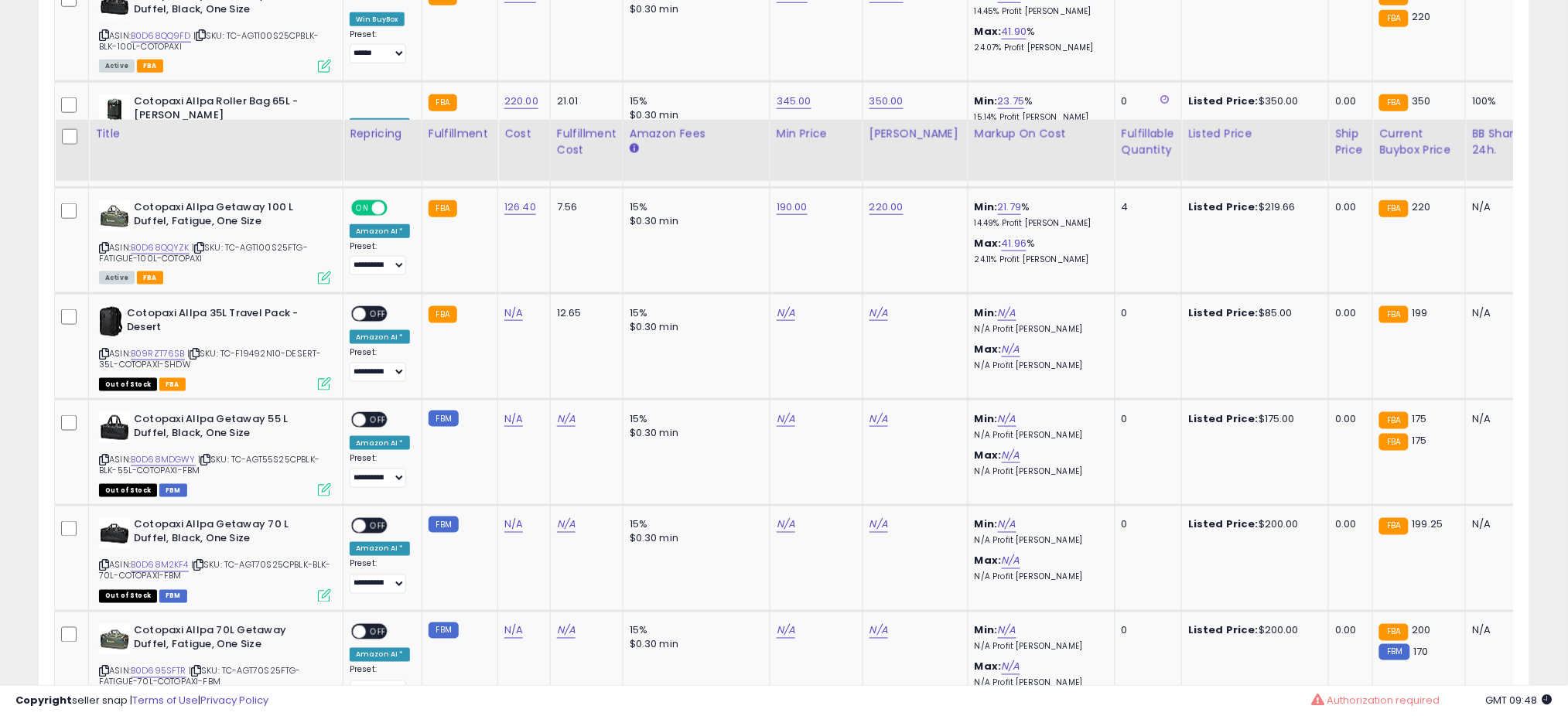
scroll to position [2893, 0]
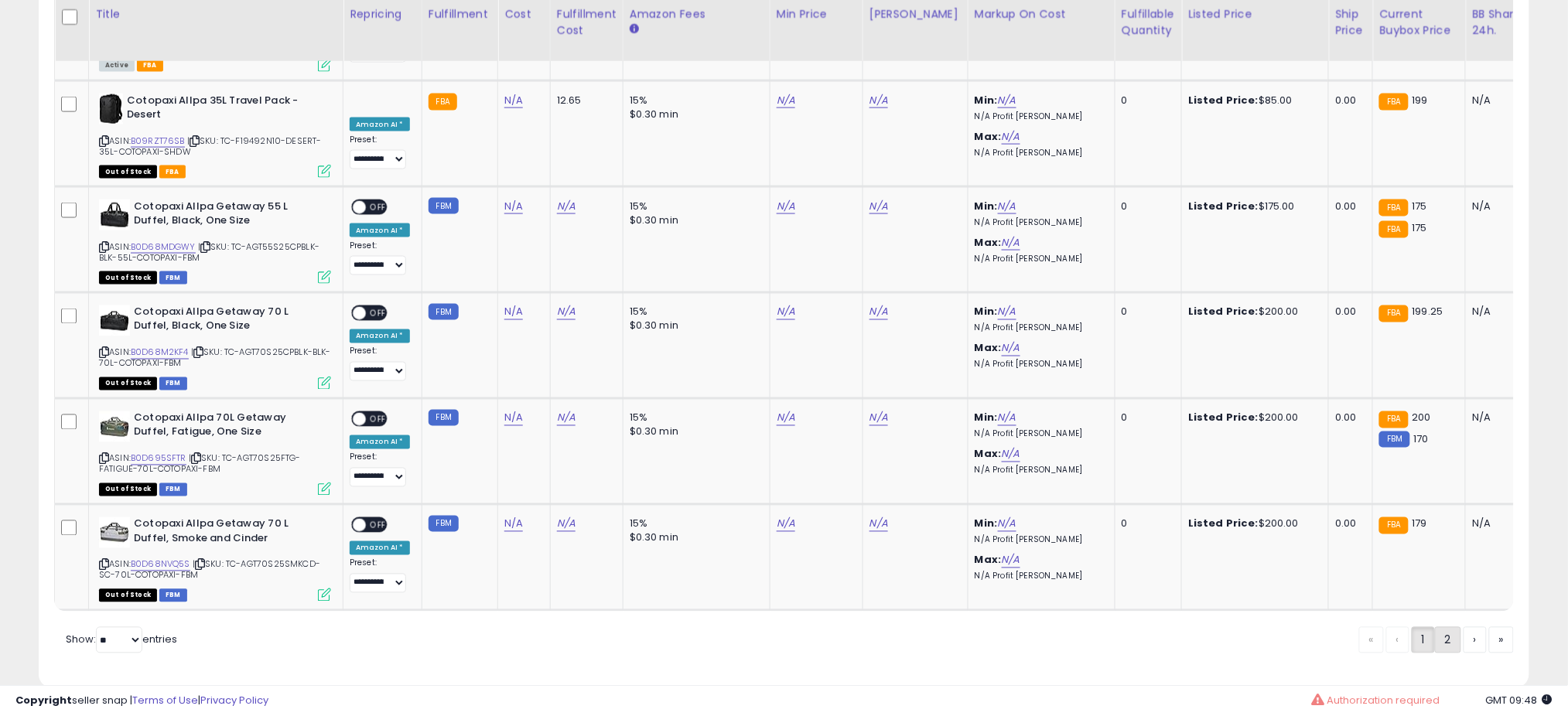
click at [1447, 627] on link "2" at bounding box center [1448, 640] width 26 height 26
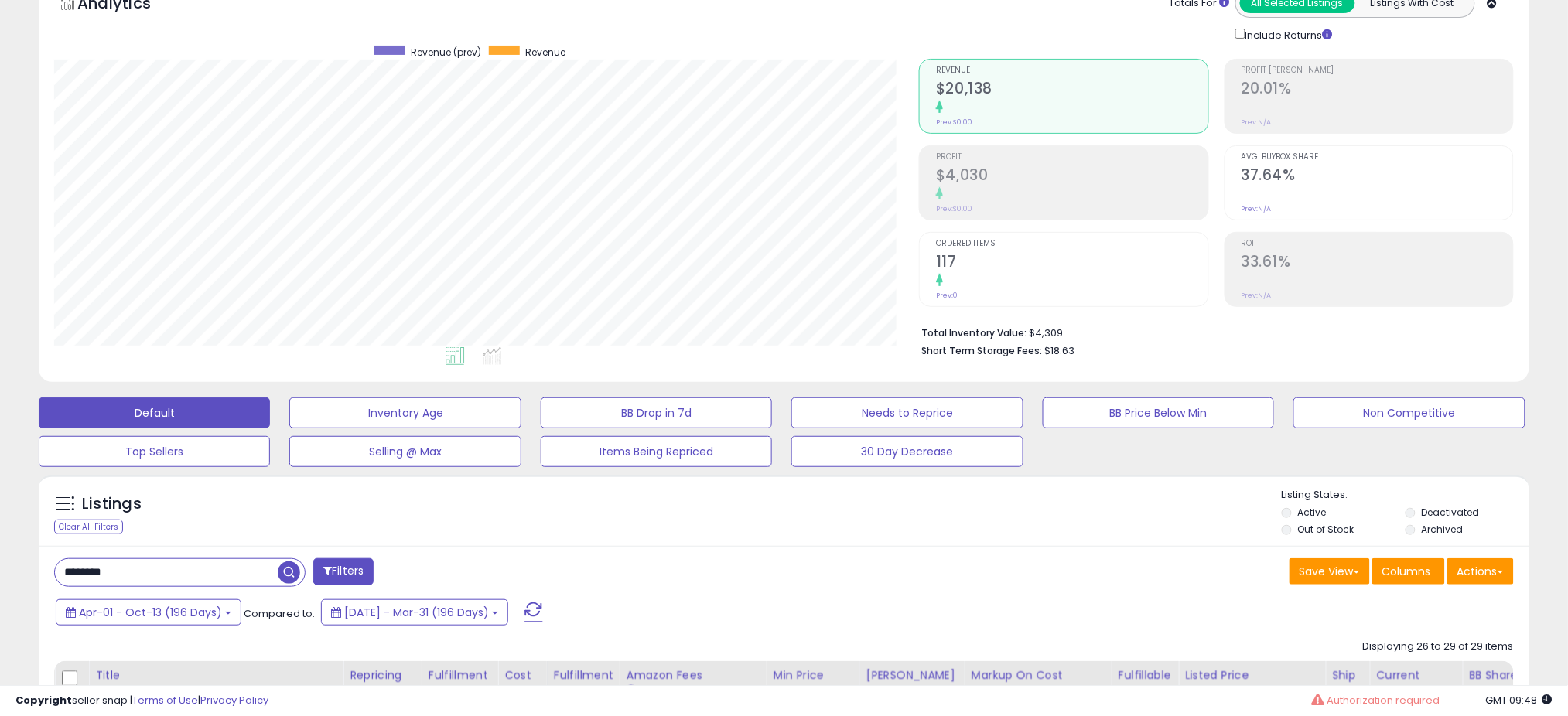
scroll to position [0, 0]
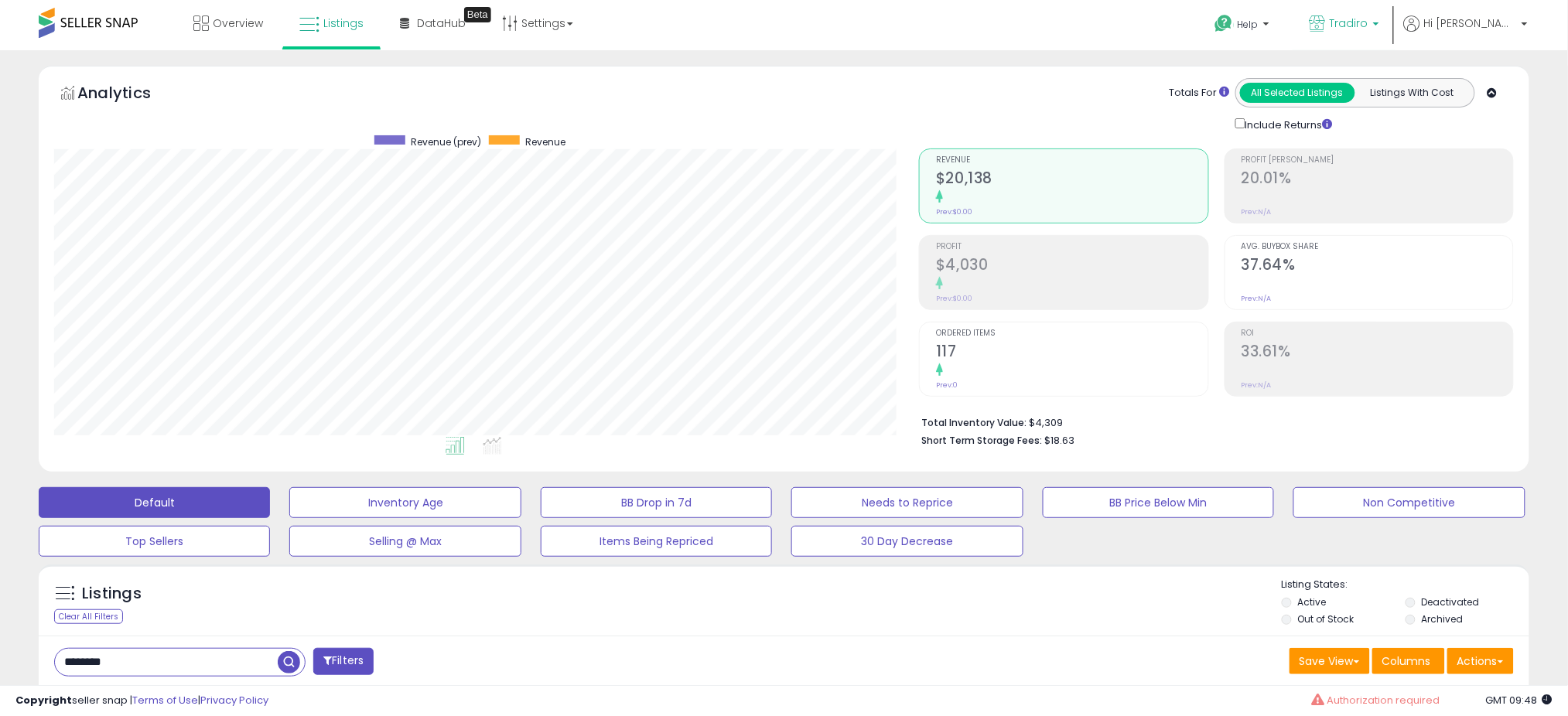
click at [1368, 30] on span "Tradiro" at bounding box center [1349, 23] width 39 height 16
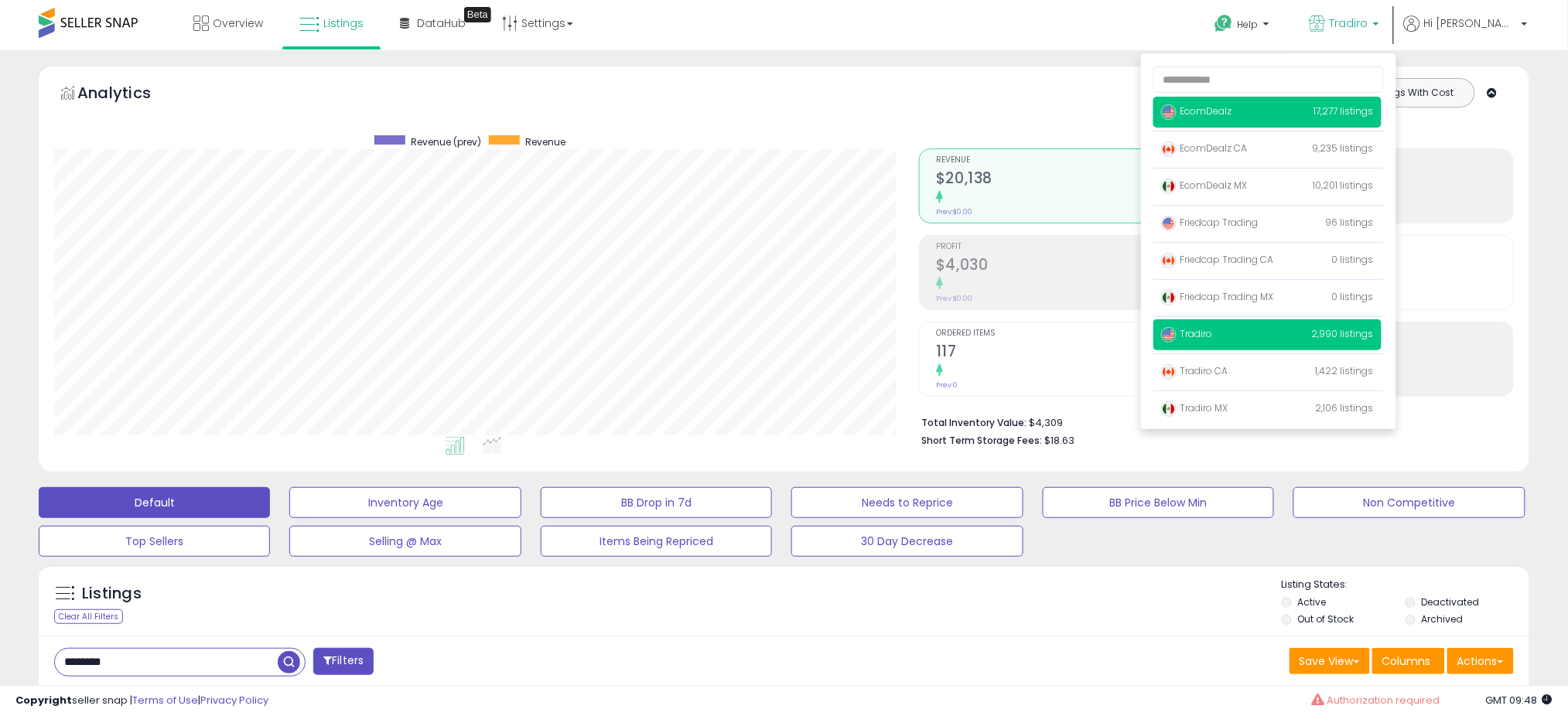
click at [1296, 117] on p "EcomDealz 17,277 listings" at bounding box center [1267, 112] width 228 height 31
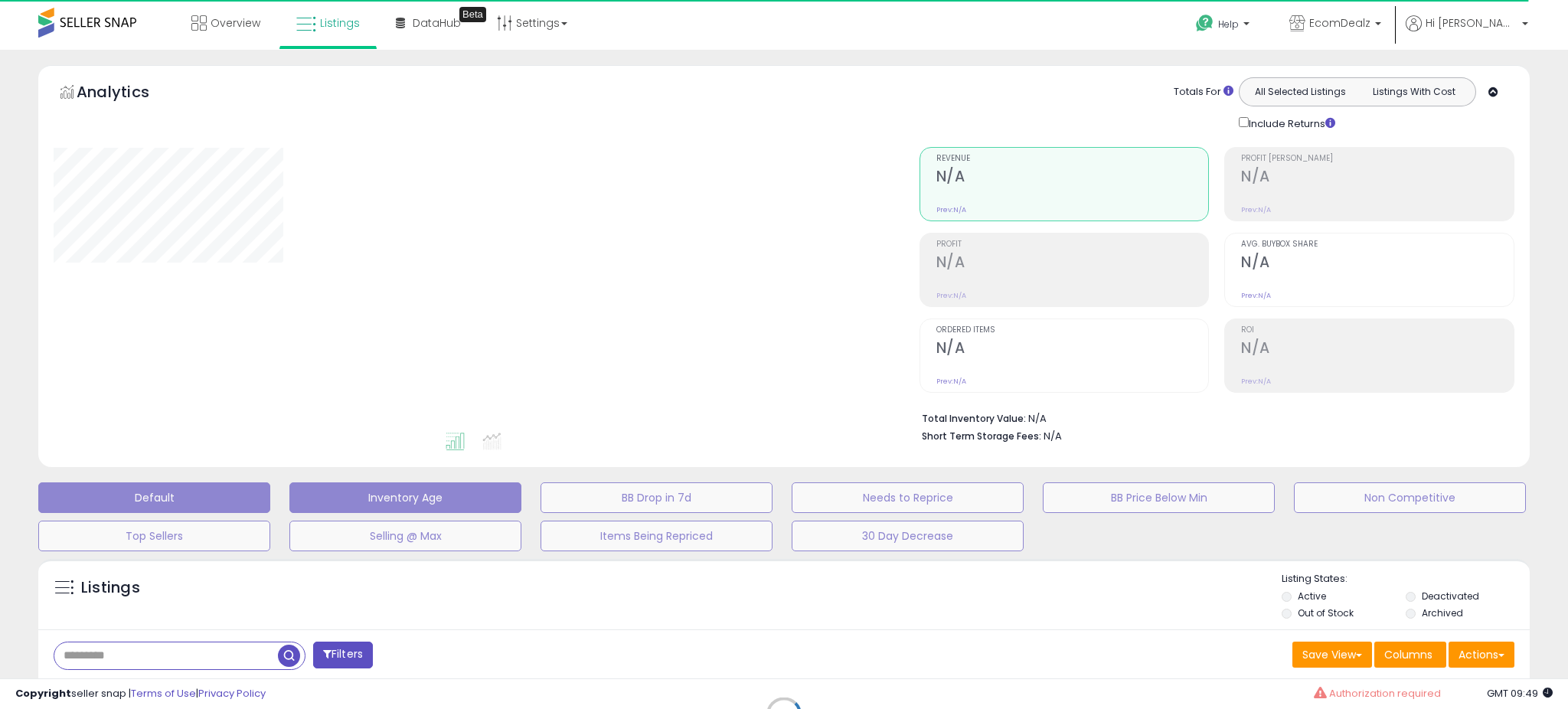
type input "********"
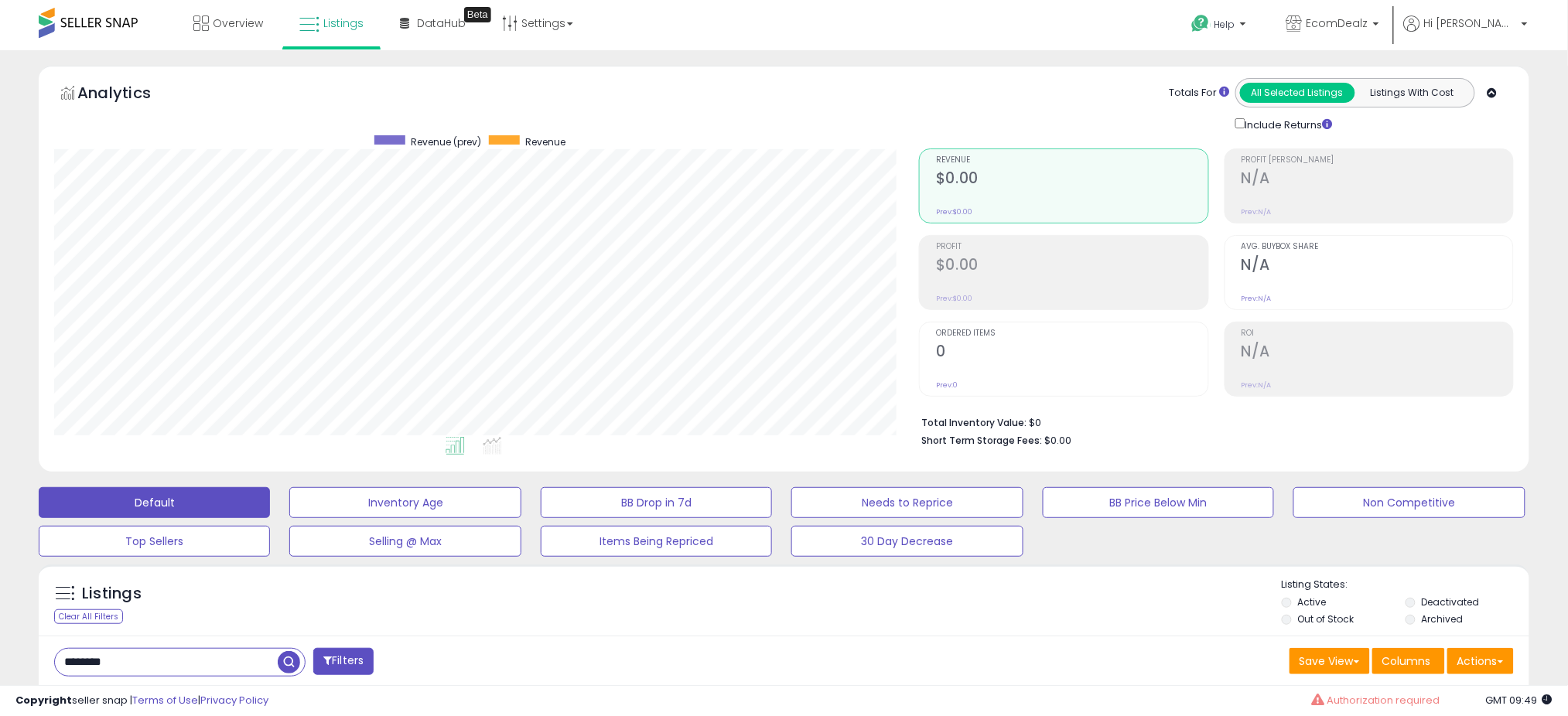
scroll to position [317, 864]
